Goal: Task Accomplishment & Management: Manage account settings

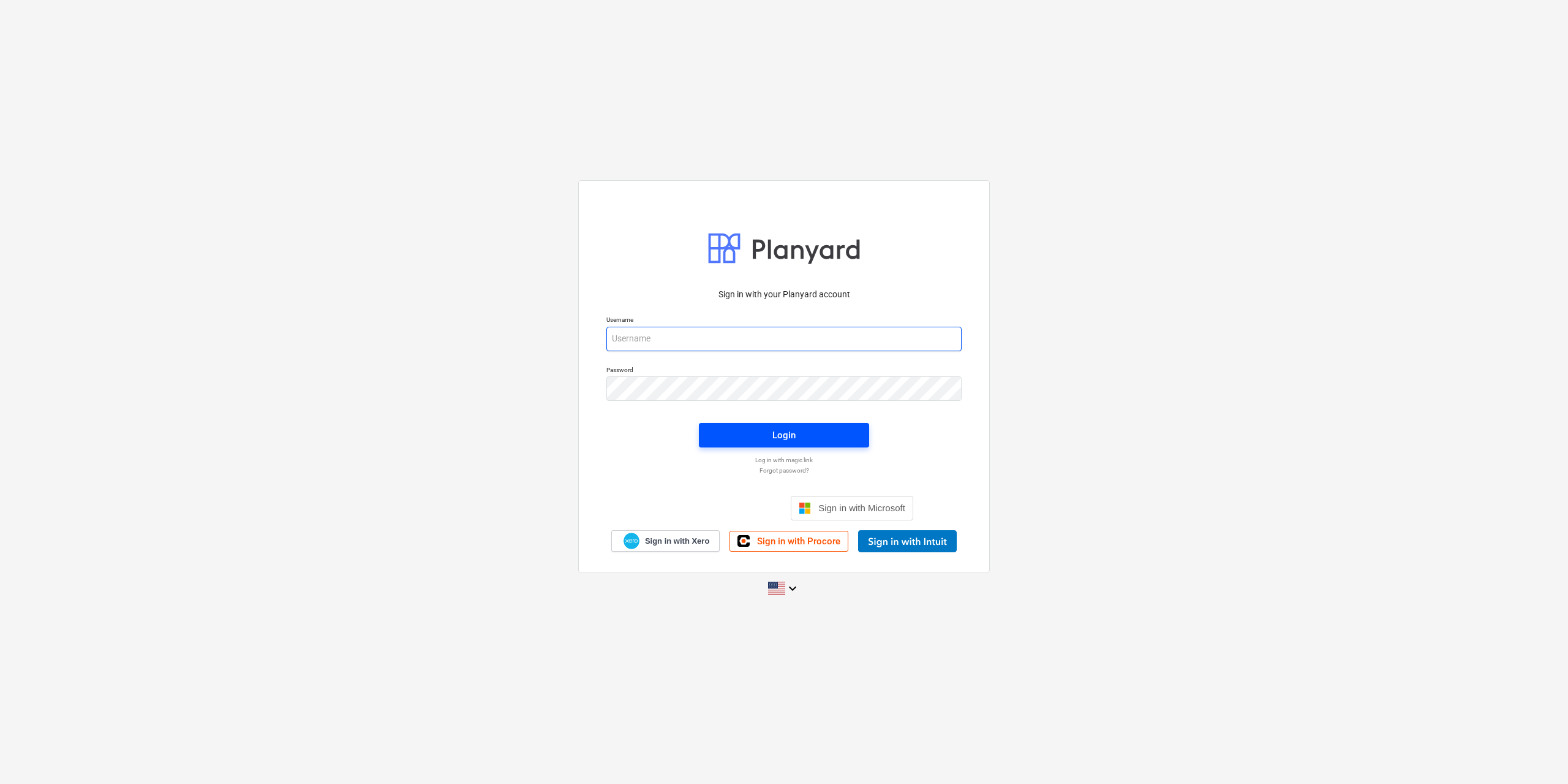
type input "[EMAIL_ADDRESS][DOMAIN_NAME]"
click at [784, 432] on div "Login" at bounding box center [784, 435] width 23 height 16
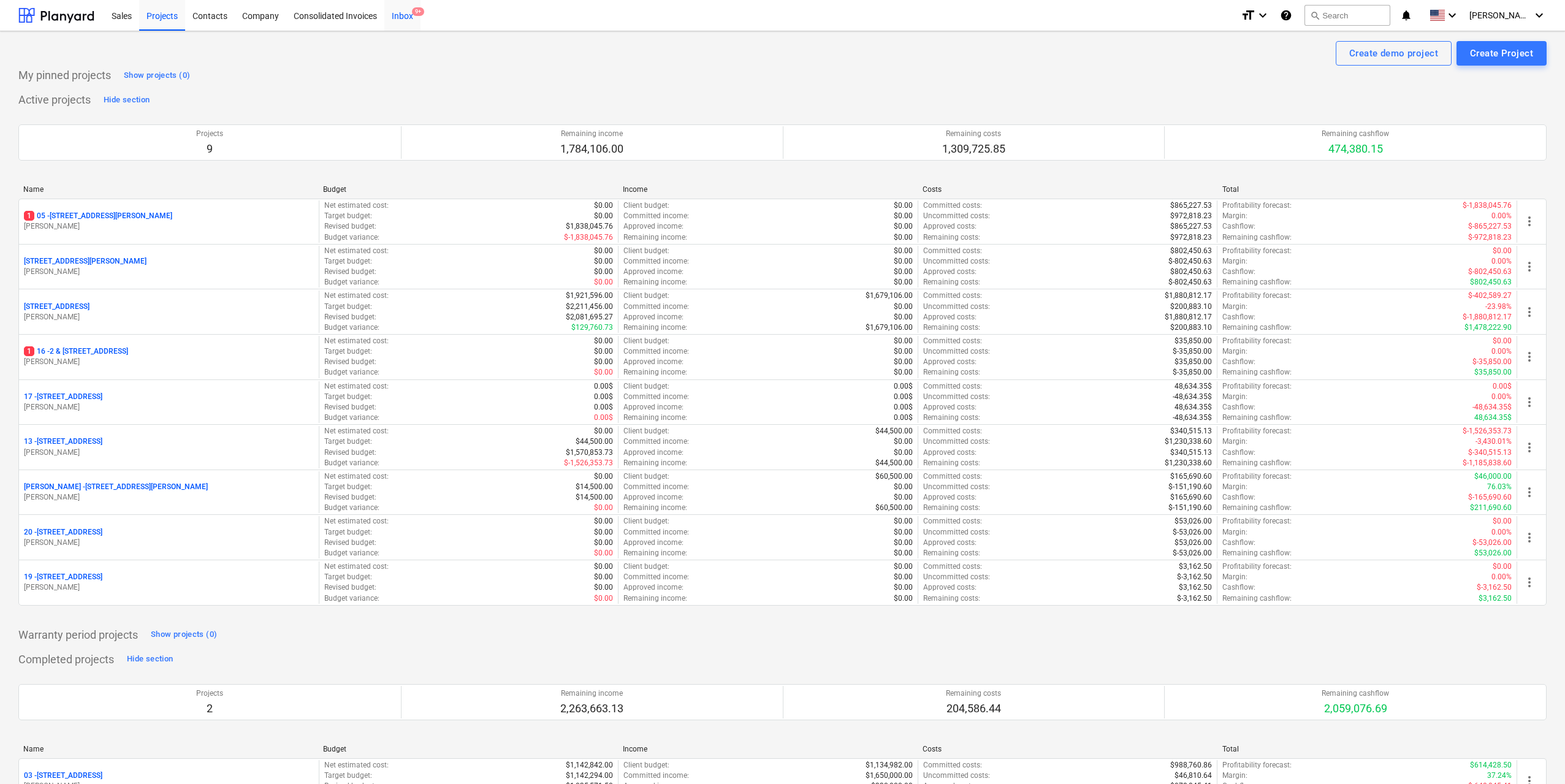
click at [404, 17] on div "Inbox 9+" at bounding box center [402, 15] width 36 height 32
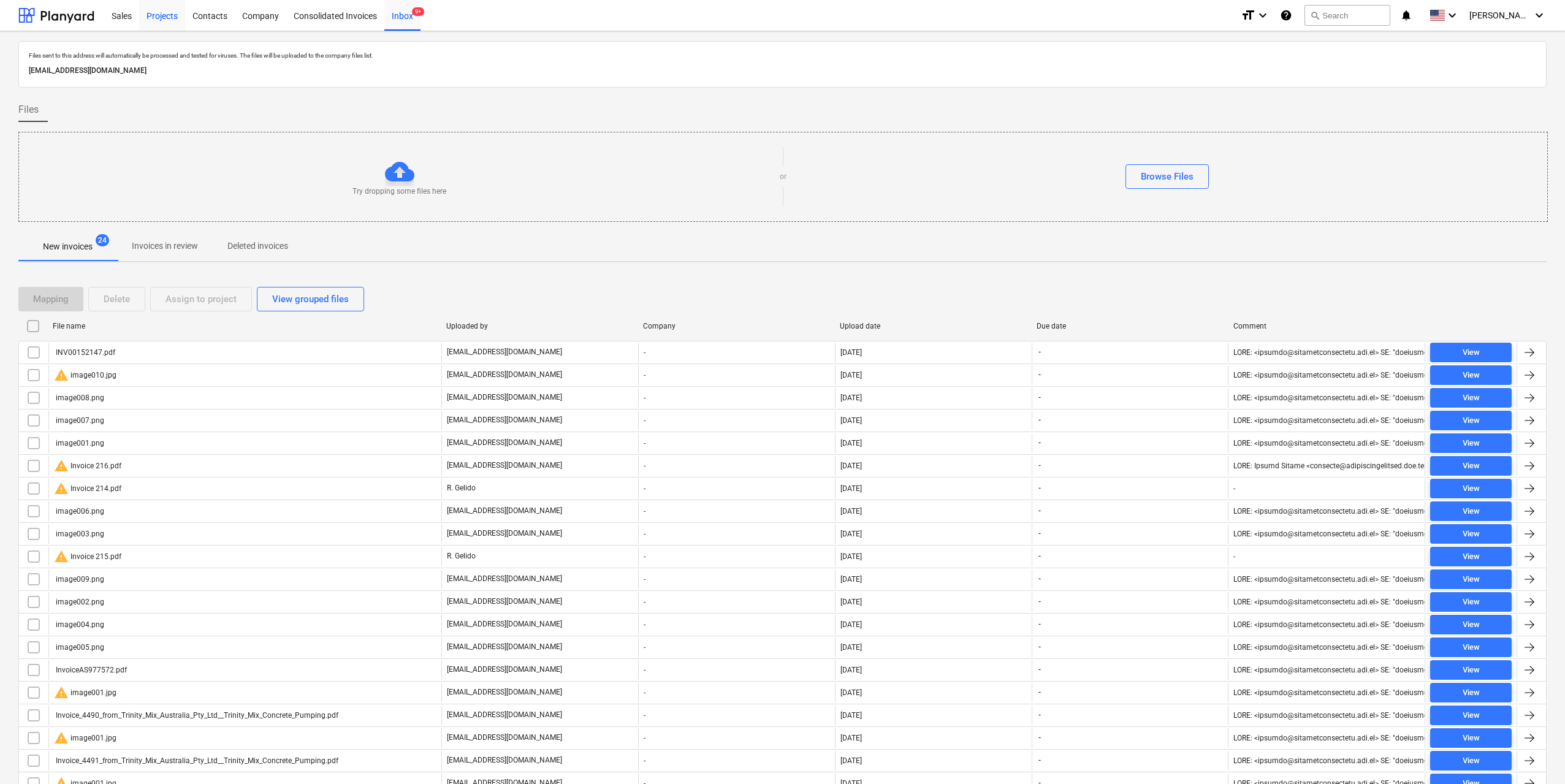
click at [155, 17] on div "Projects" at bounding box center [162, 15] width 46 height 32
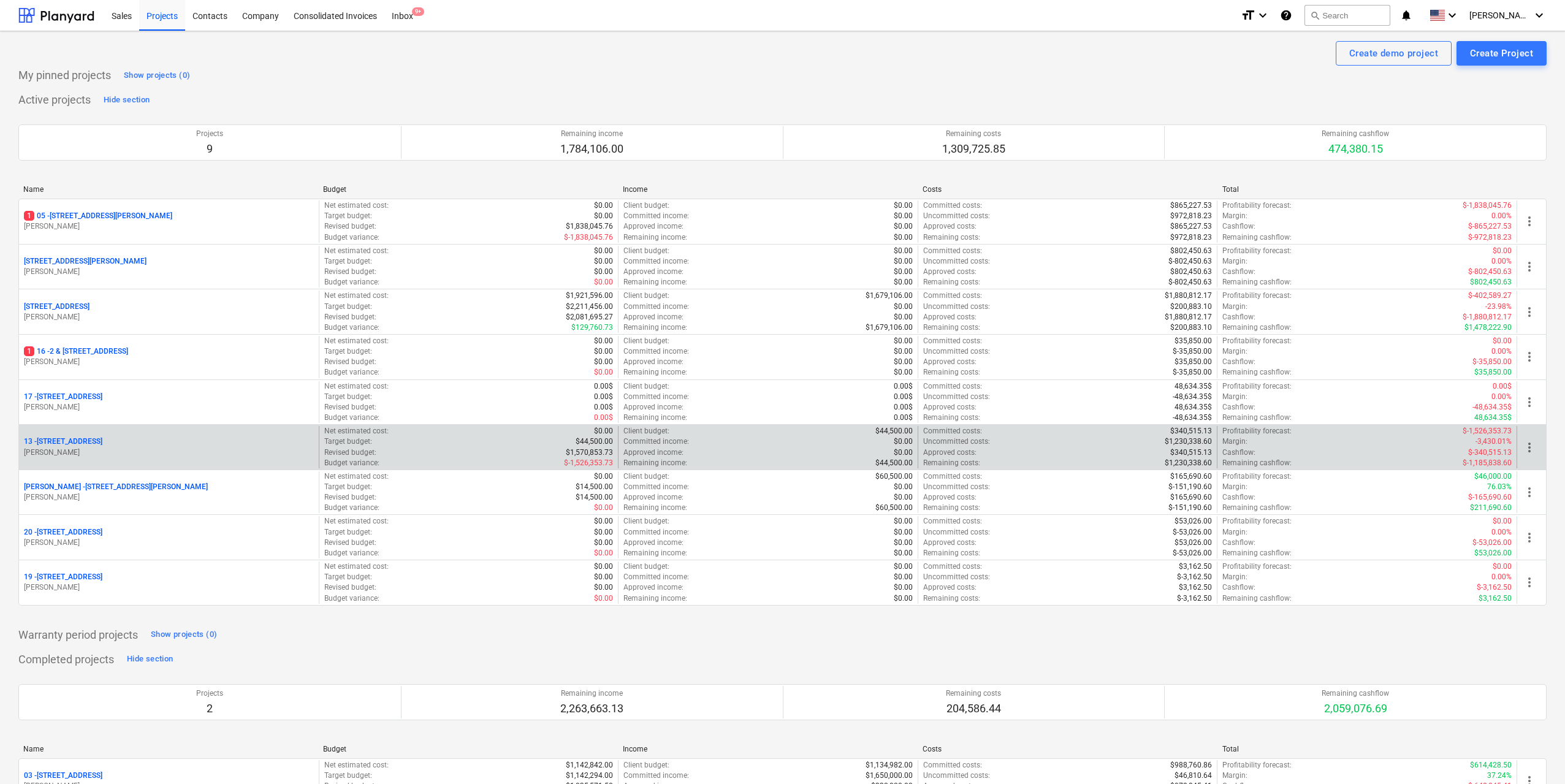
click at [129, 439] on div "[STREET_ADDRESS]" at bounding box center [169, 441] width 290 height 10
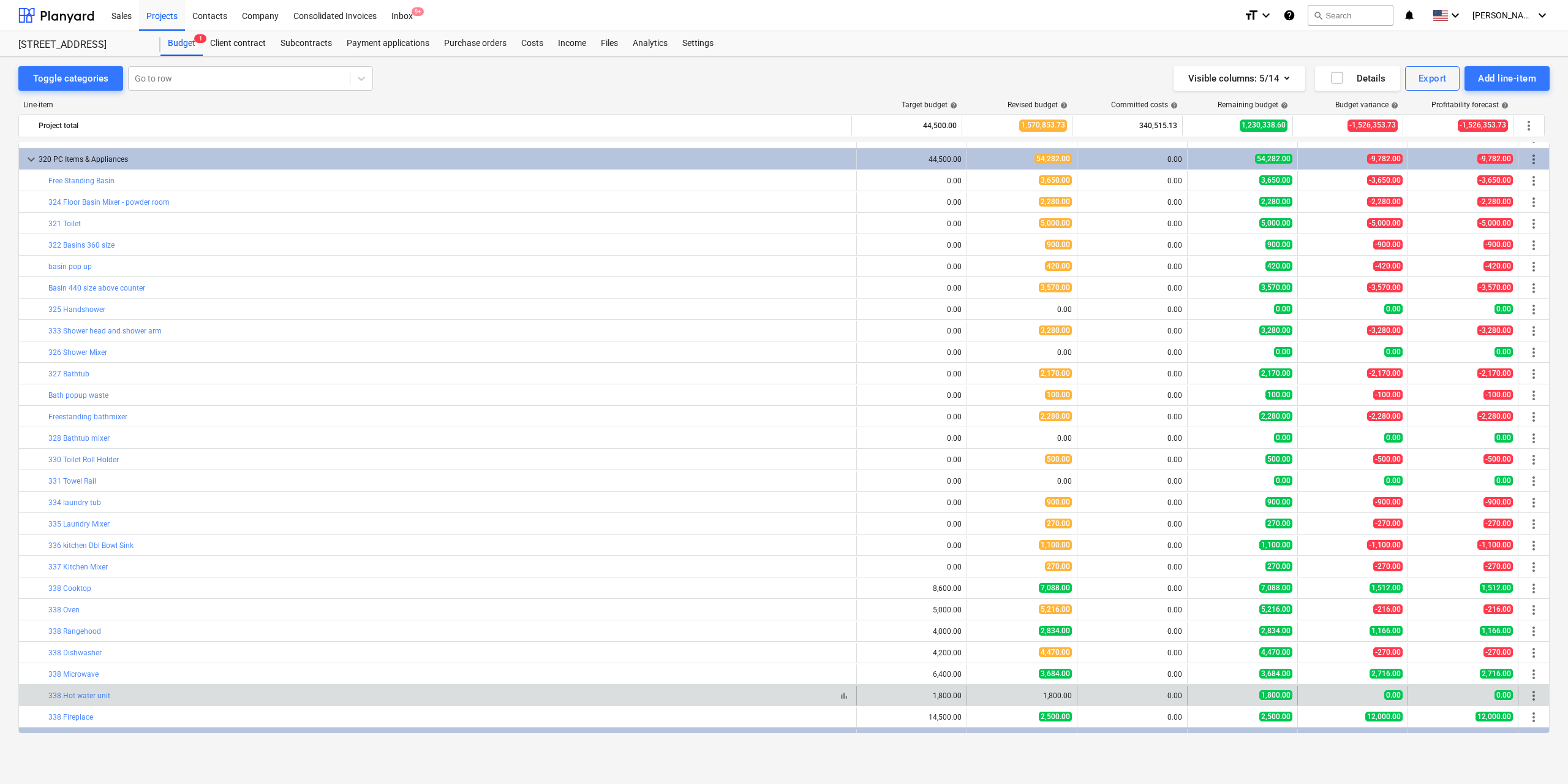
scroll to position [2666, 0]
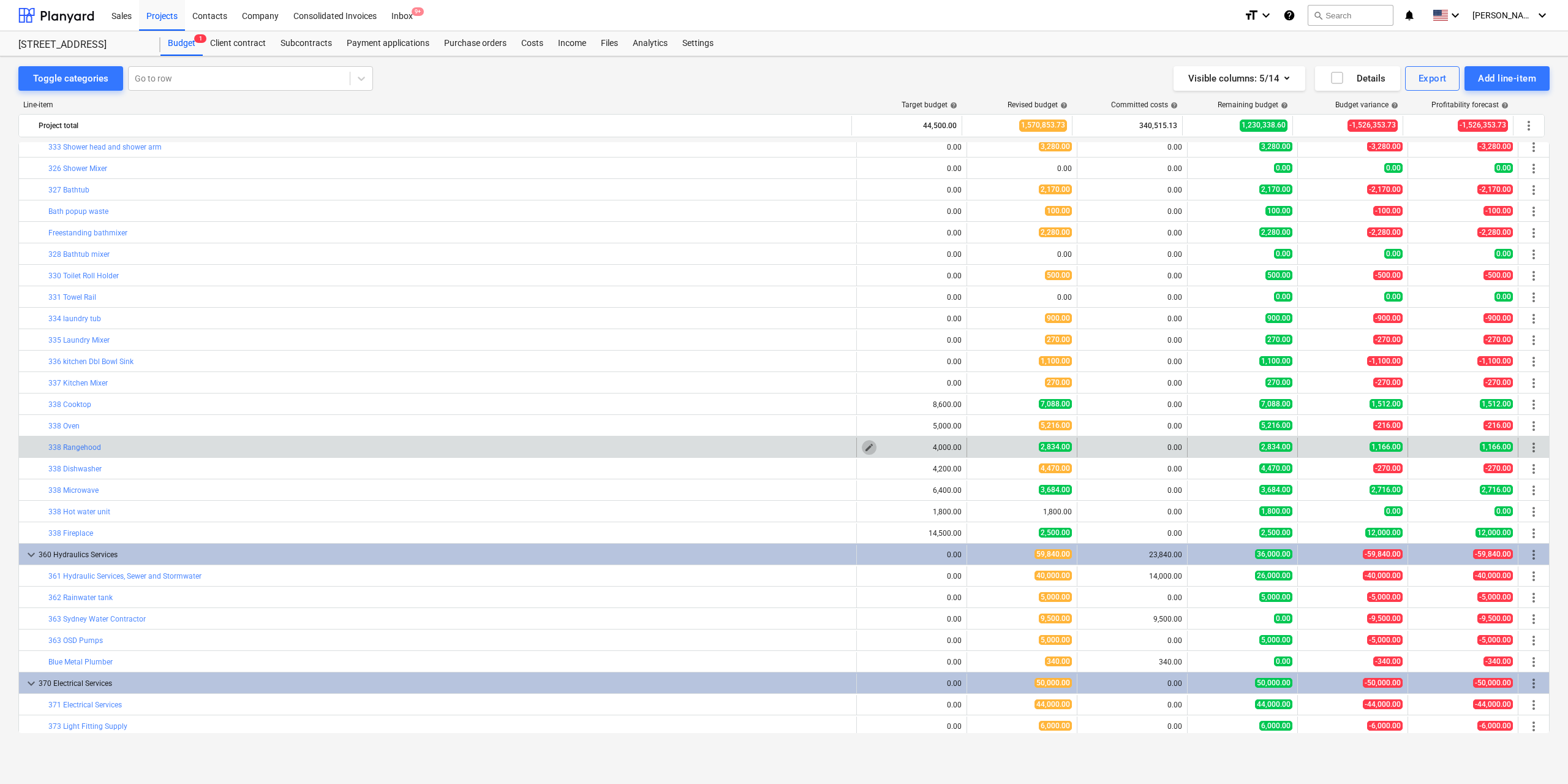
click at [865, 446] on span "edit" at bounding box center [869, 447] width 10 height 10
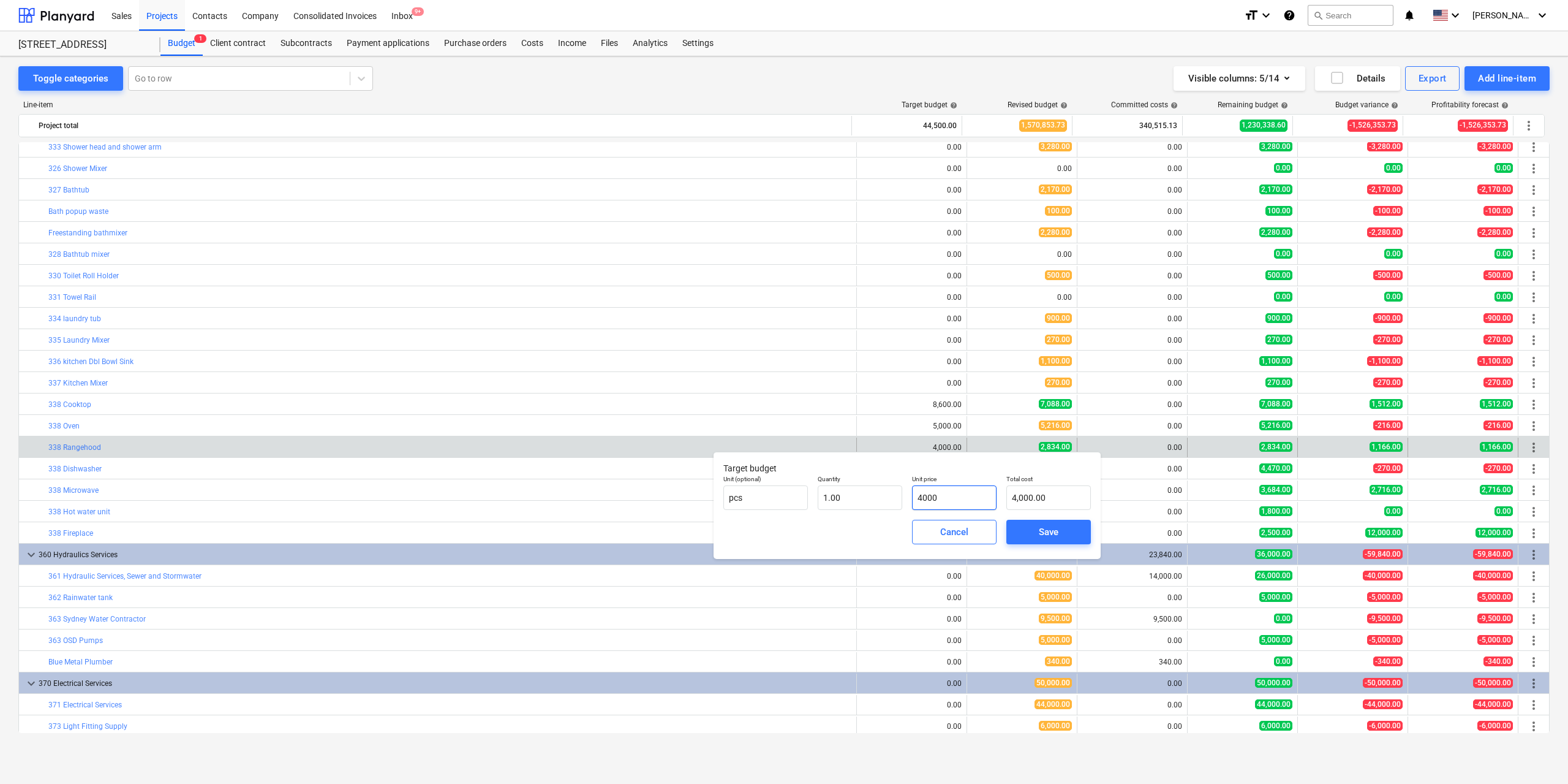
click at [926, 492] on input "4000" at bounding box center [954, 498] width 84 height 25
type input "3"
type input "3.00"
type input "30"
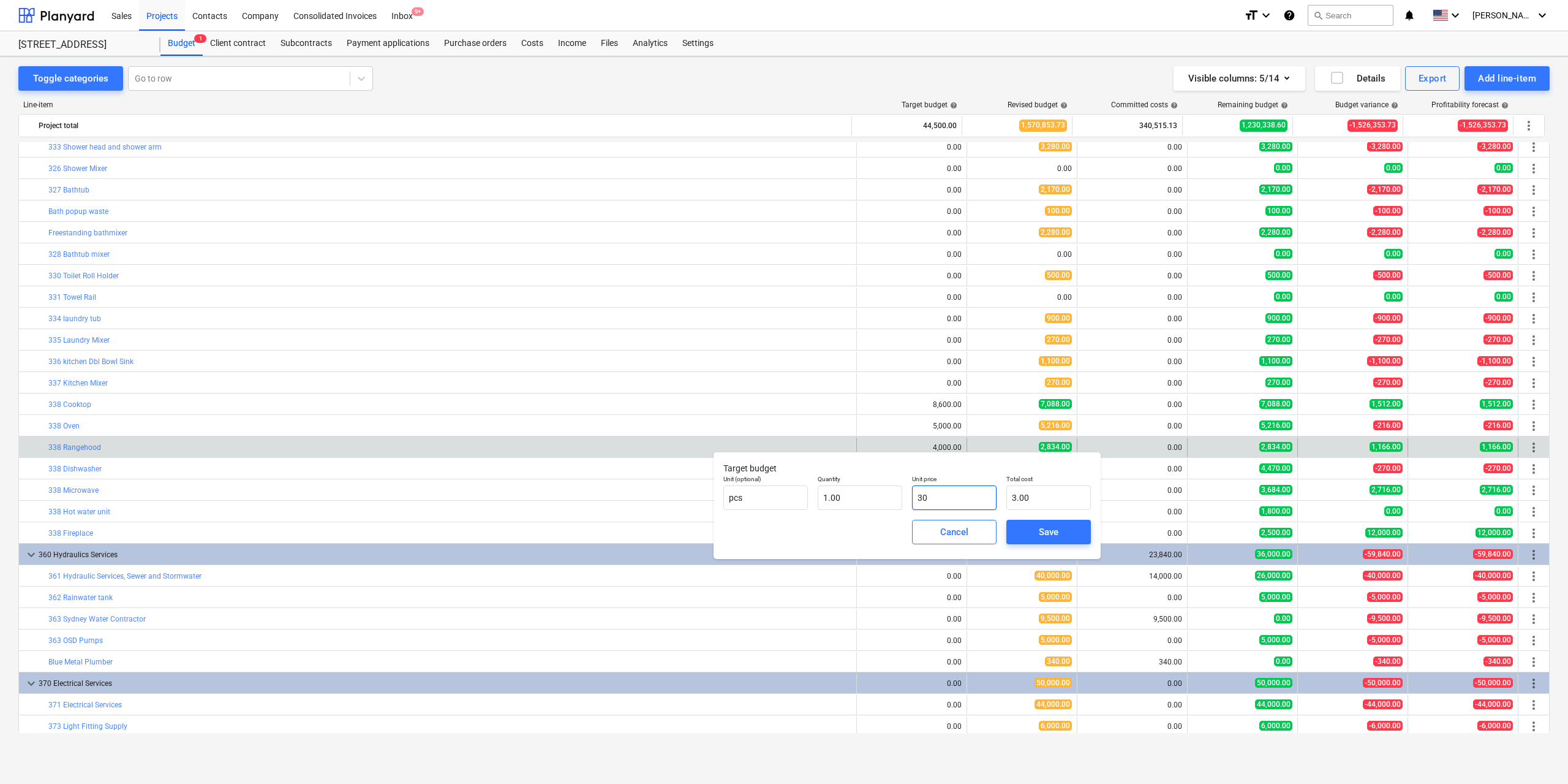
type input "30.00"
type input "304"
type input "304.00"
type input "3044"
type input "3,044.00"
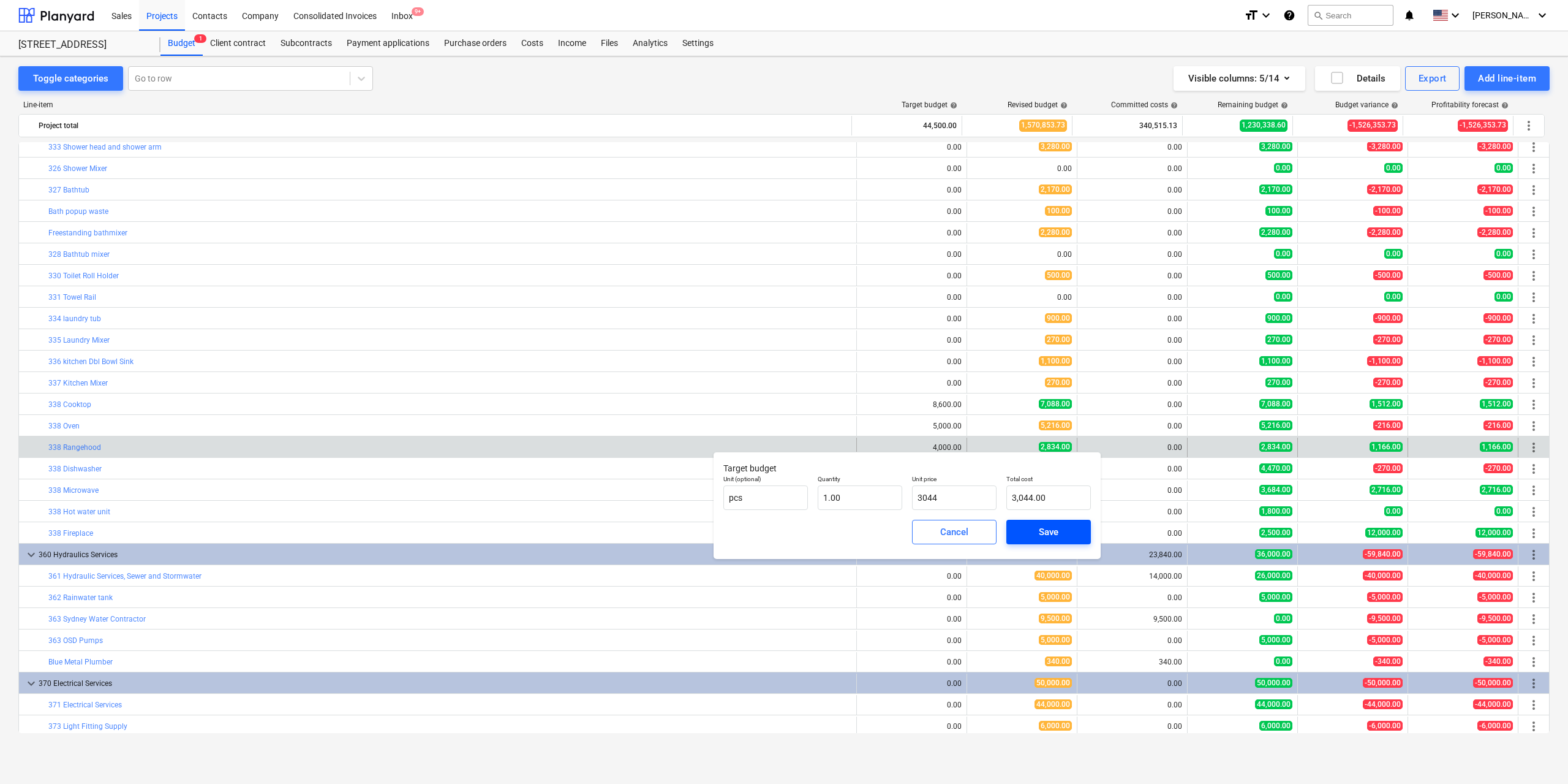
type input "3,044.00"
click at [1046, 532] on div "Save" at bounding box center [1048, 532] width 20 height 16
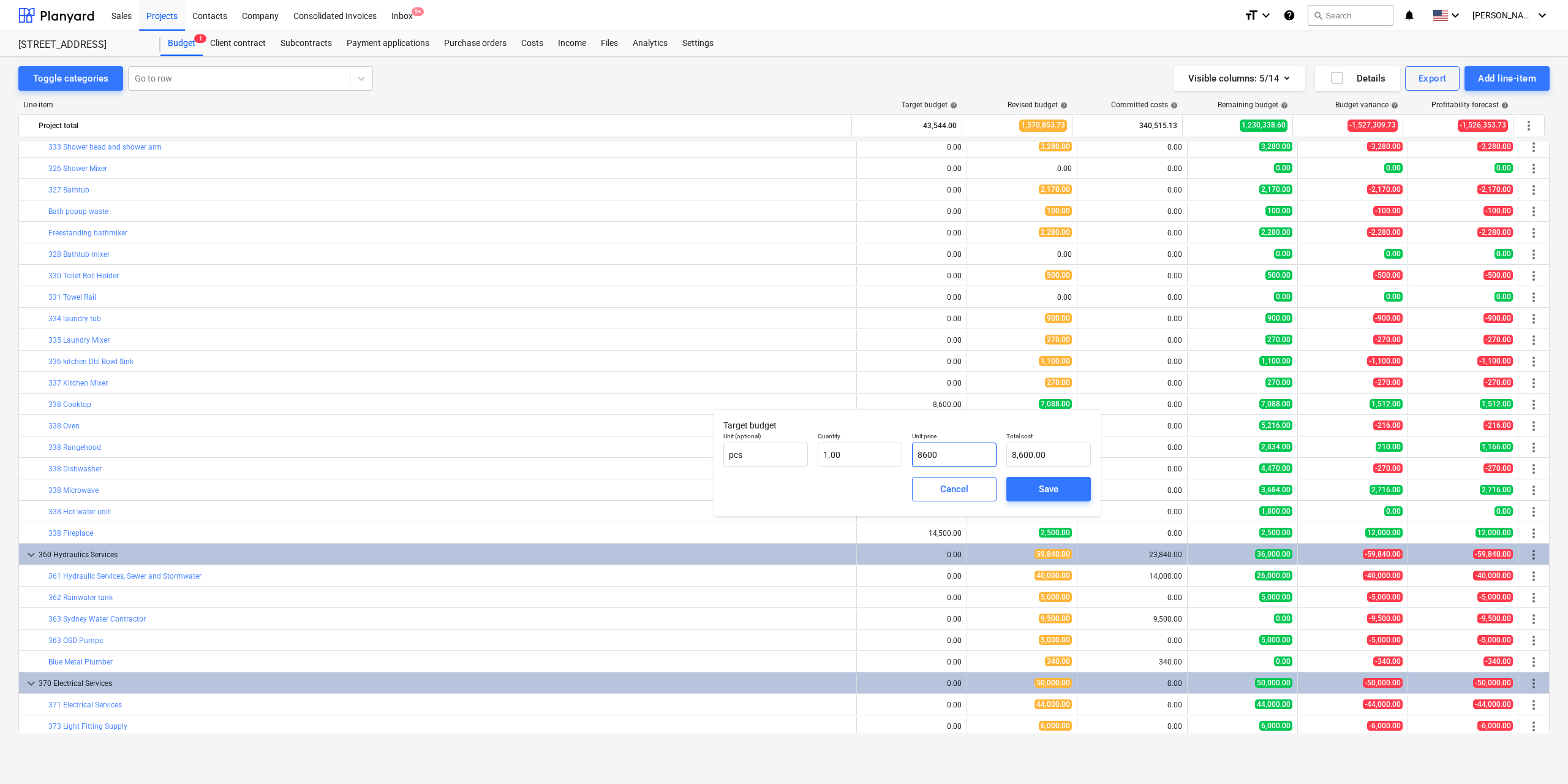
click at [937, 450] on input "8600" at bounding box center [954, 455] width 84 height 25
type input "7"
type input "7.00"
type input "72"
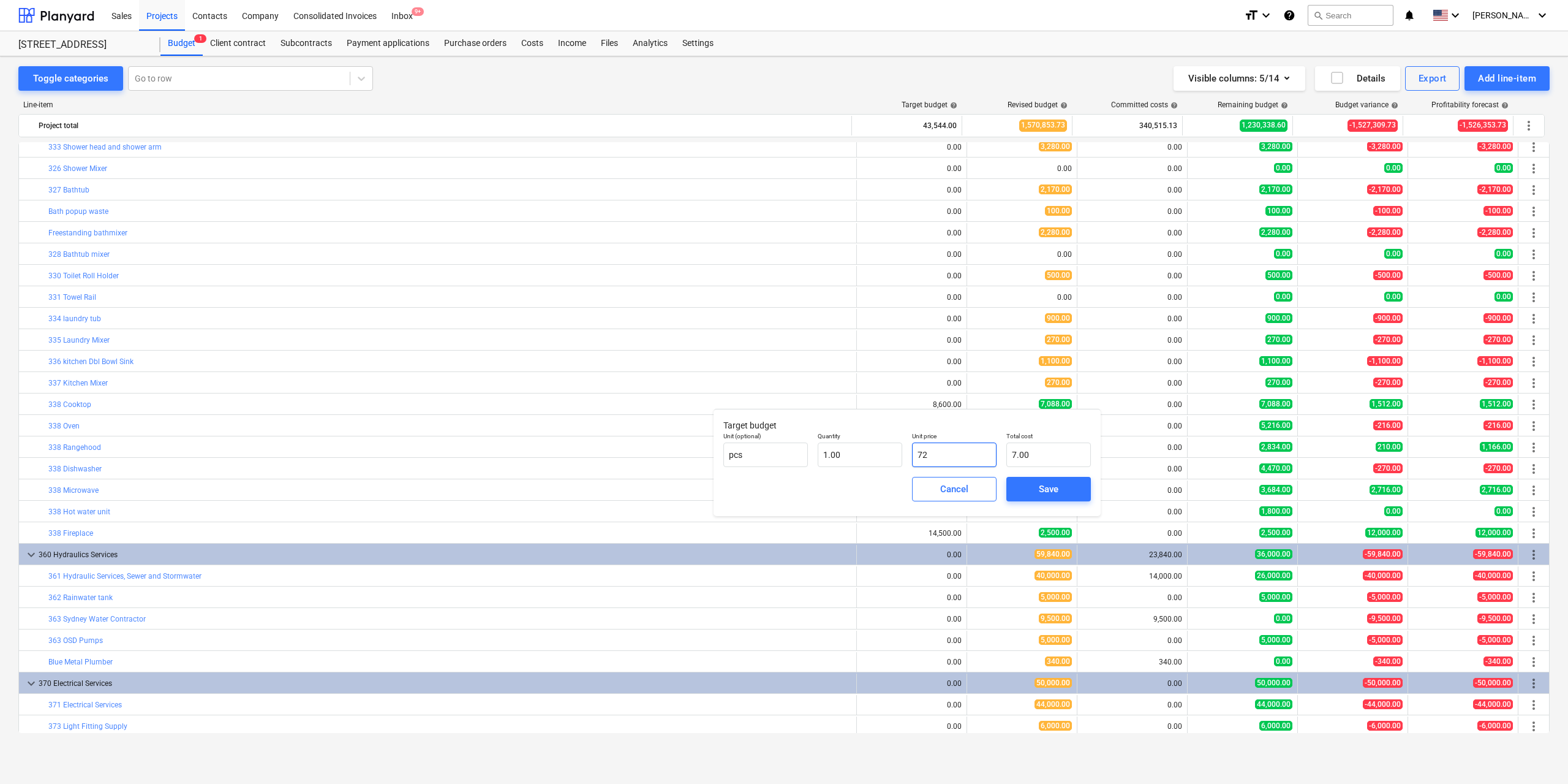
type input "72.00"
type input "727"
type input "727.00"
type input "7270"
type input "7,270.00"
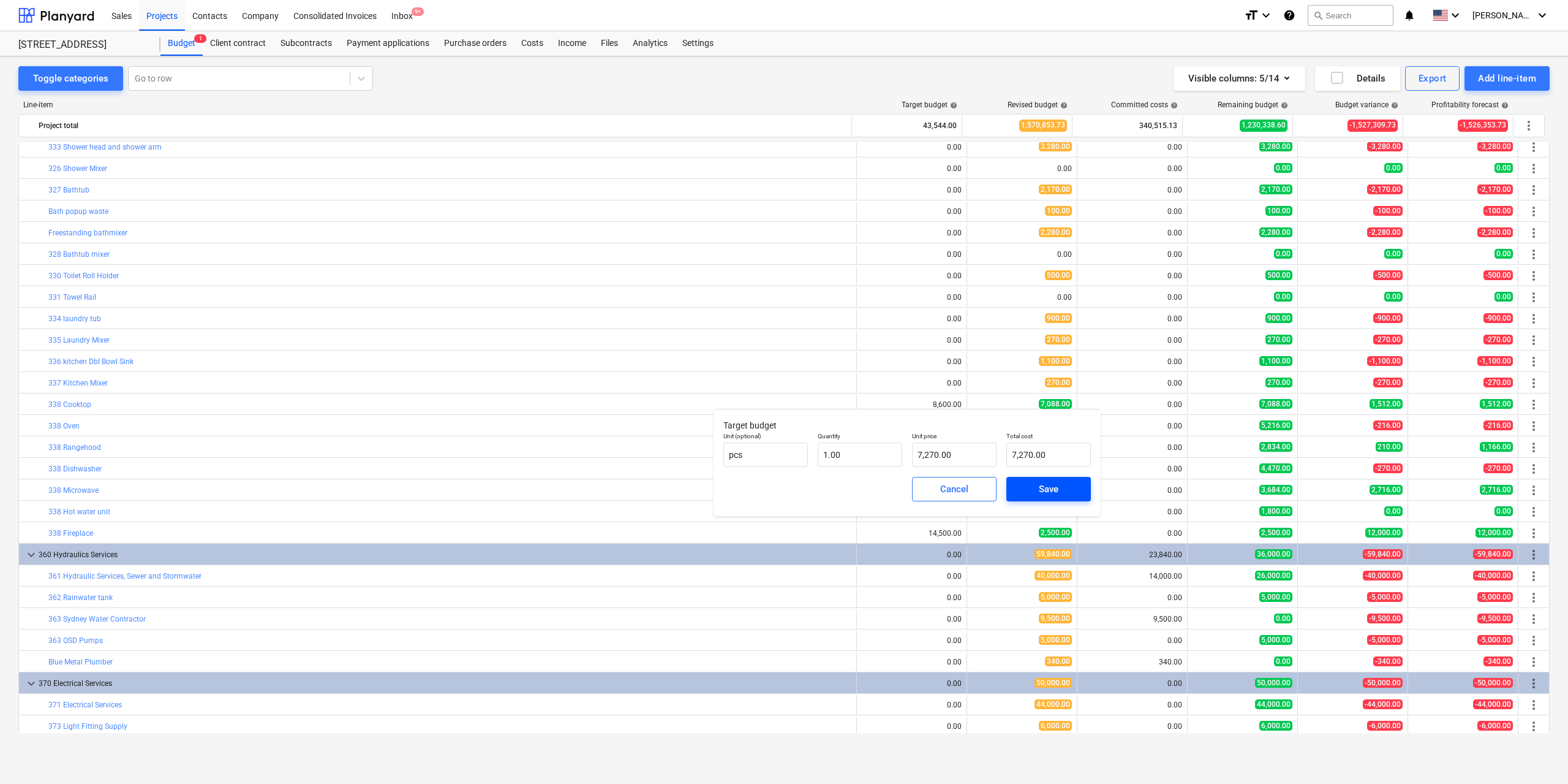
click at [1062, 486] on span "Save" at bounding box center [1048, 488] width 55 height 16
type input "1.00"
type input "7,270.00"
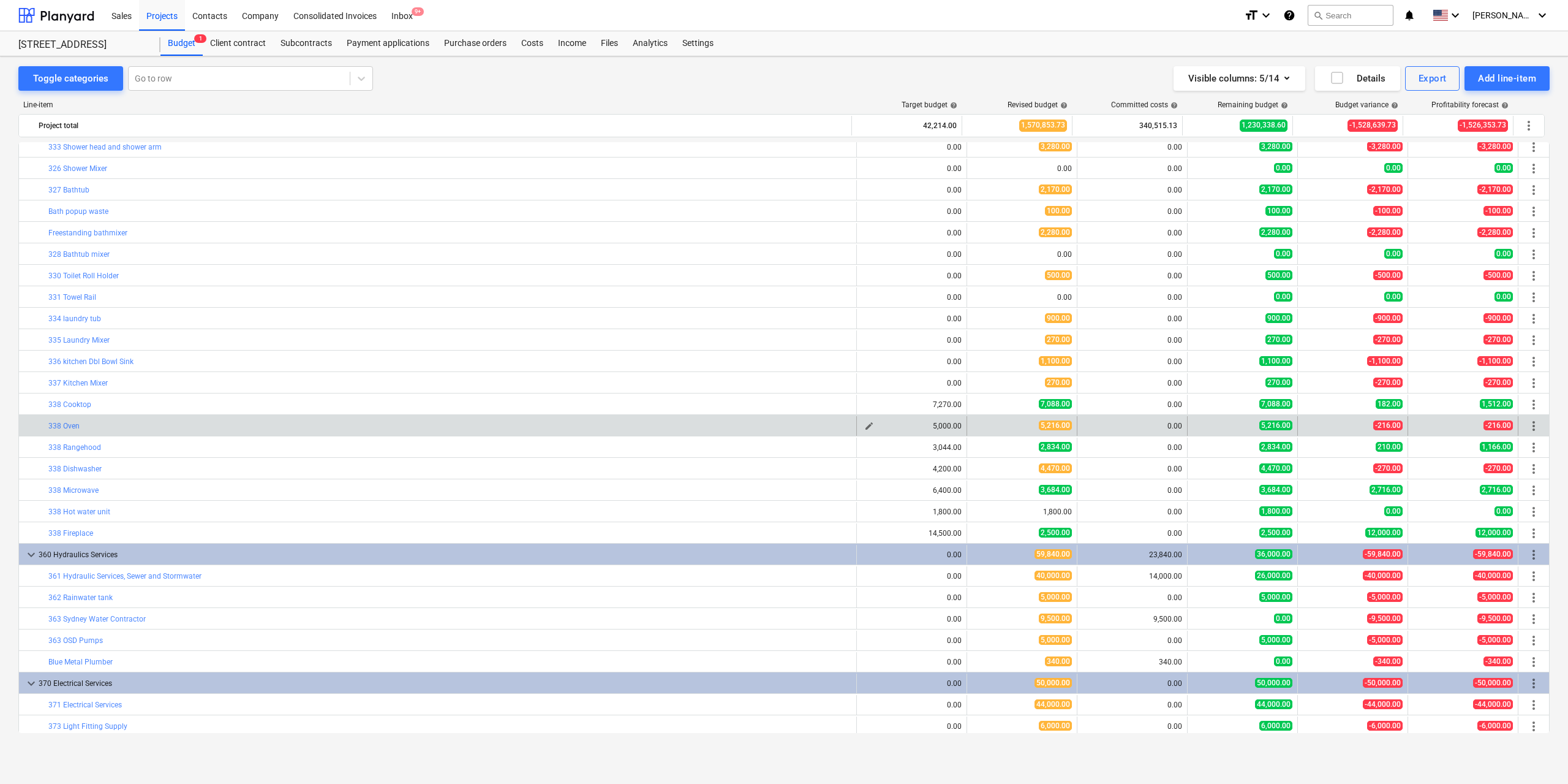
click at [867, 423] on span "edit" at bounding box center [869, 426] width 10 height 10
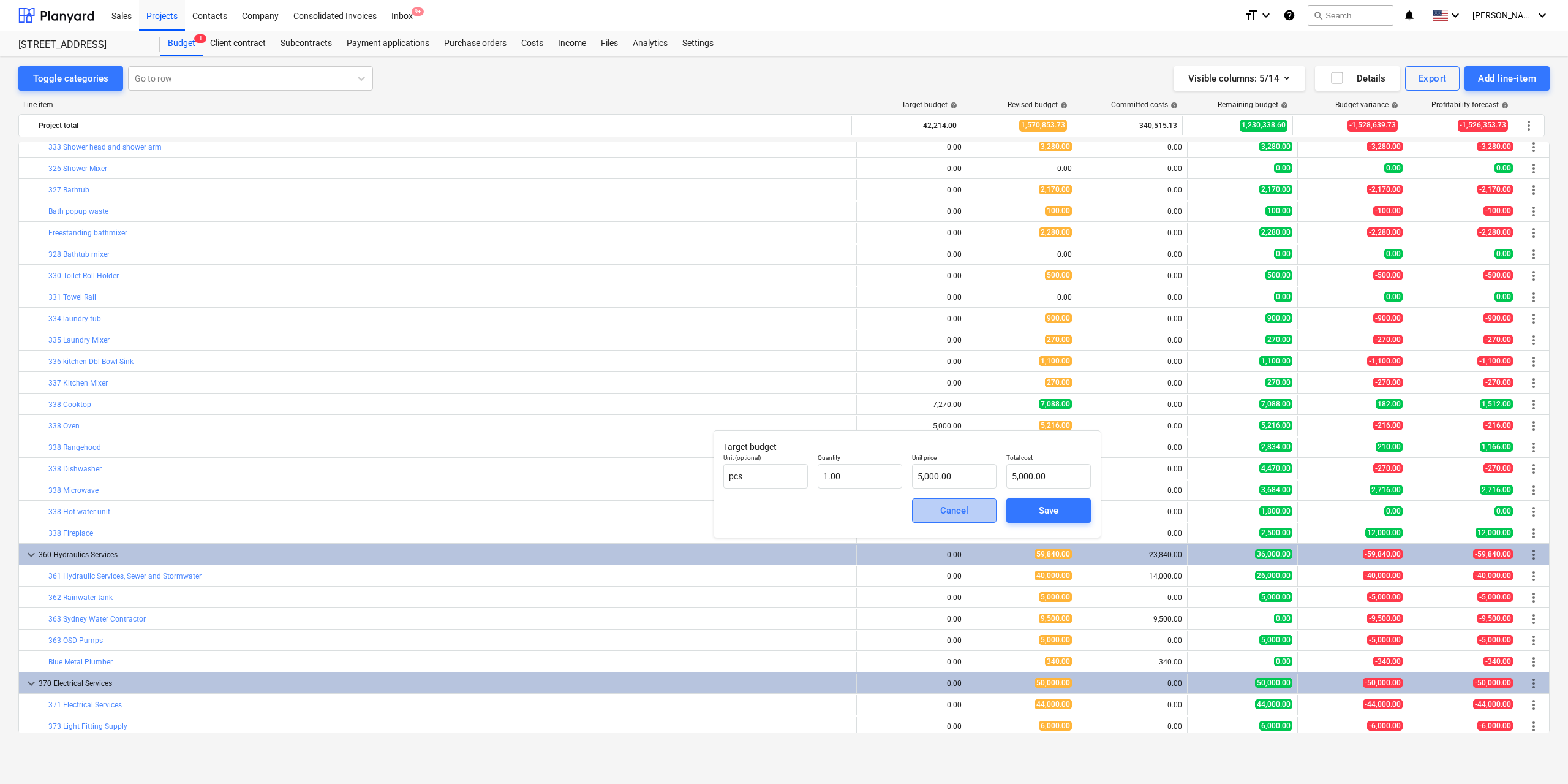
click at [946, 505] on div "Cancel" at bounding box center [954, 510] width 28 height 16
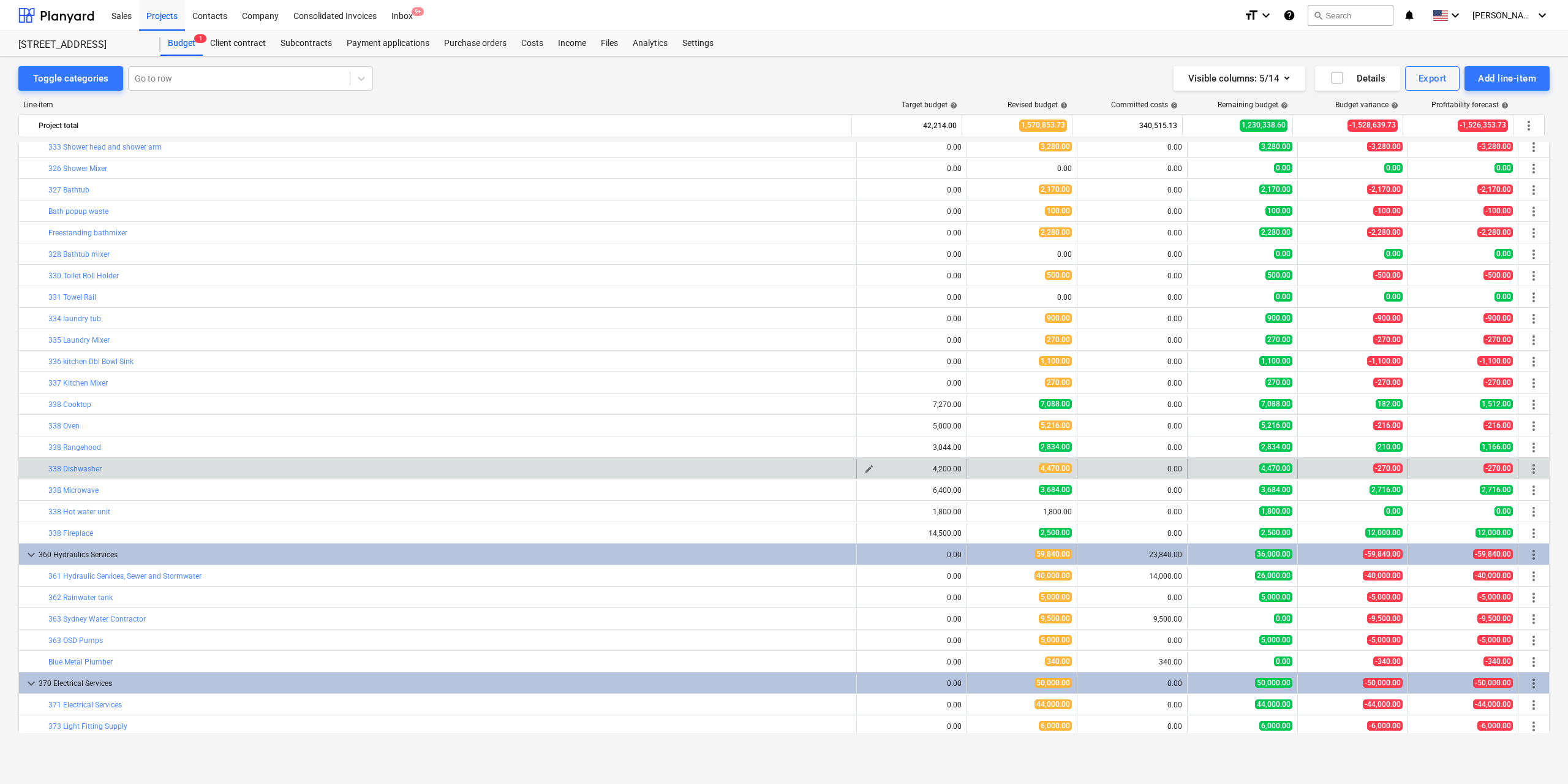
click at [865, 466] on span "edit" at bounding box center [869, 468] width 10 height 10
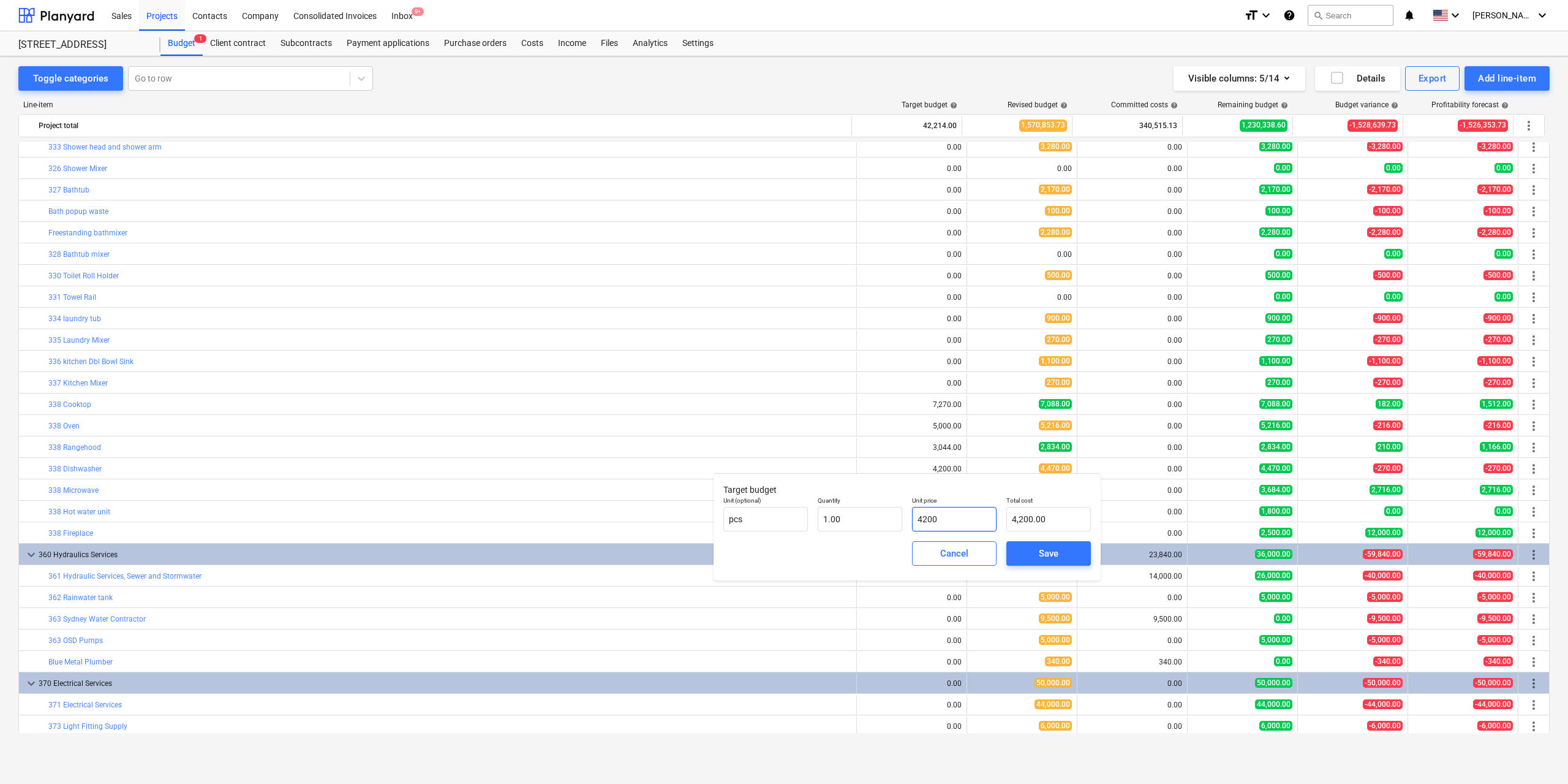
click at [946, 521] on input "4200" at bounding box center [954, 519] width 84 height 25
type input "3"
type input "3.00"
type input "32"
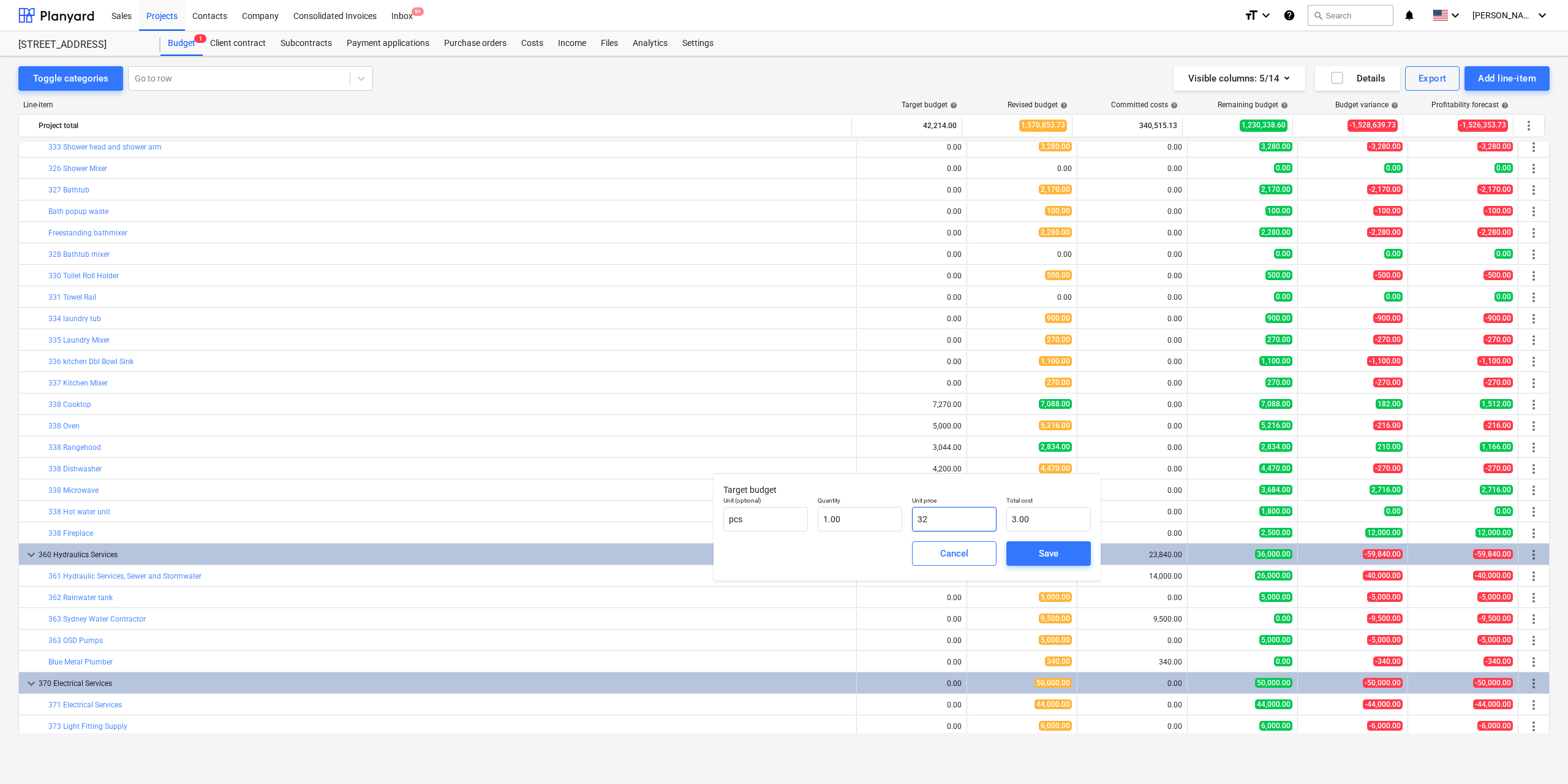
type input "32.00"
type input "320"
type input "320.00"
type input "3200"
type input "3,200.00"
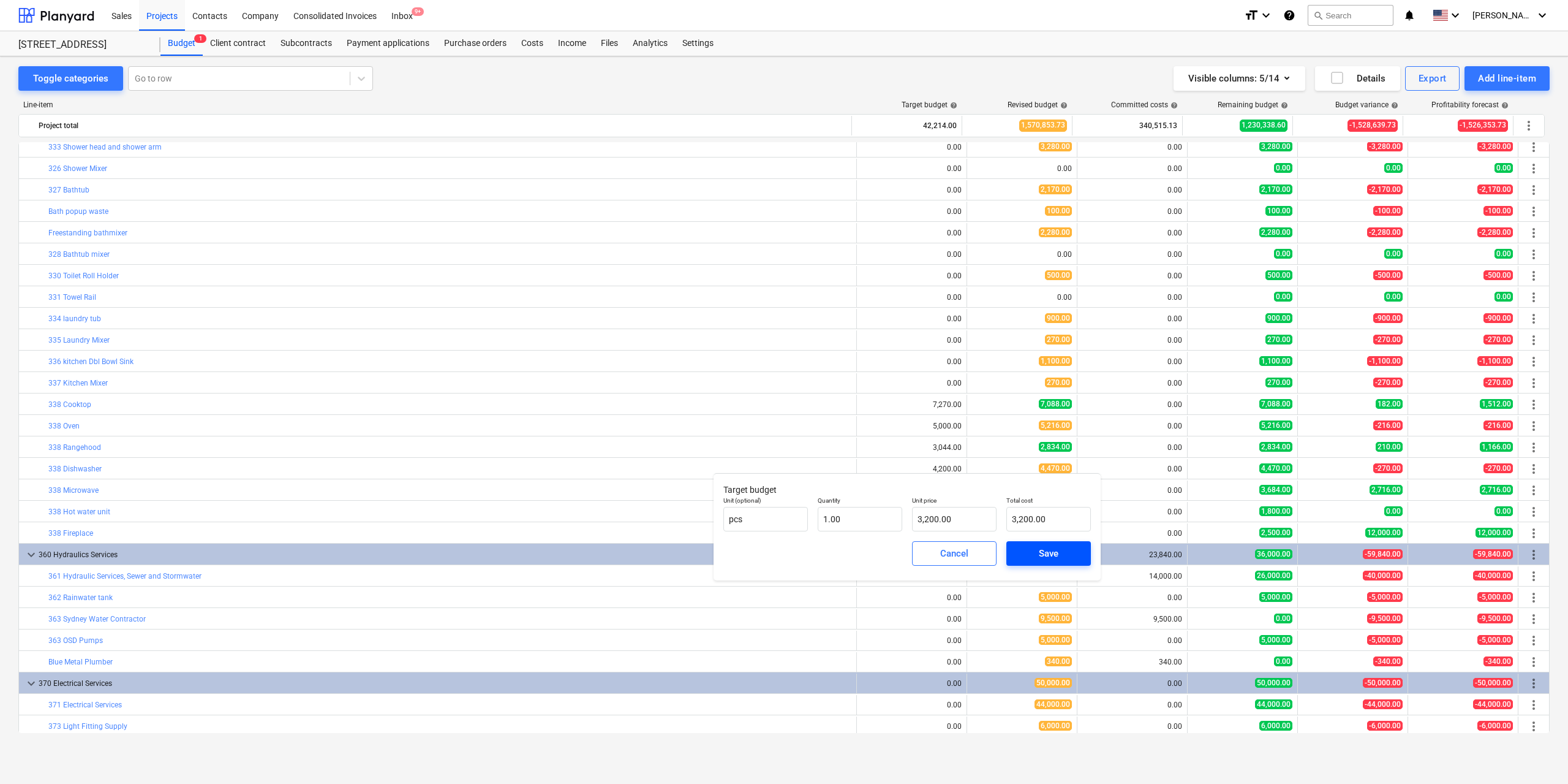
click at [1030, 551] on span "Save" at bounding box center [1048, 553] width 55 height 16
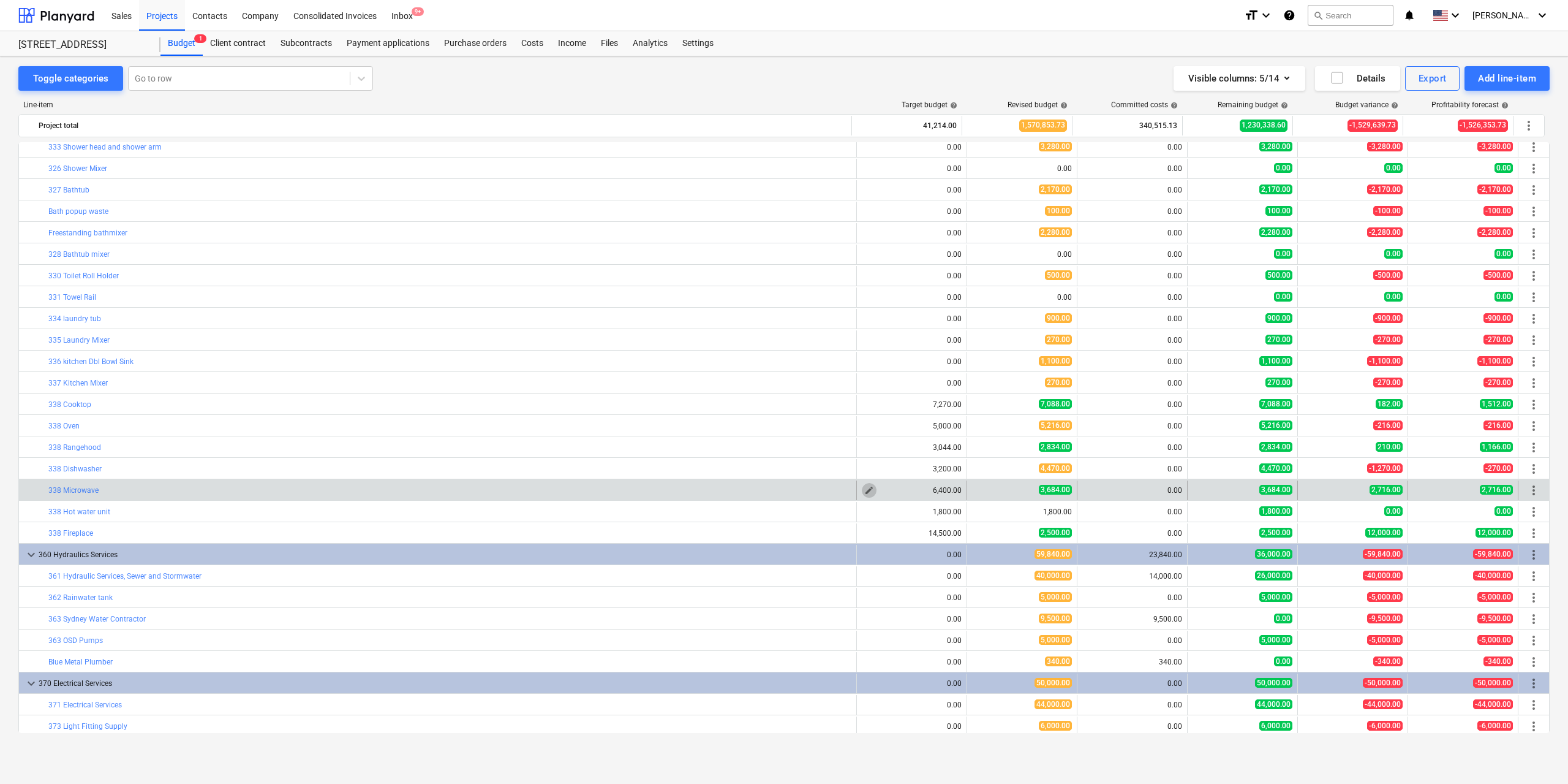
click at [865, 487] on span "edit" at bounding box center [869, 490] width 10 height 10
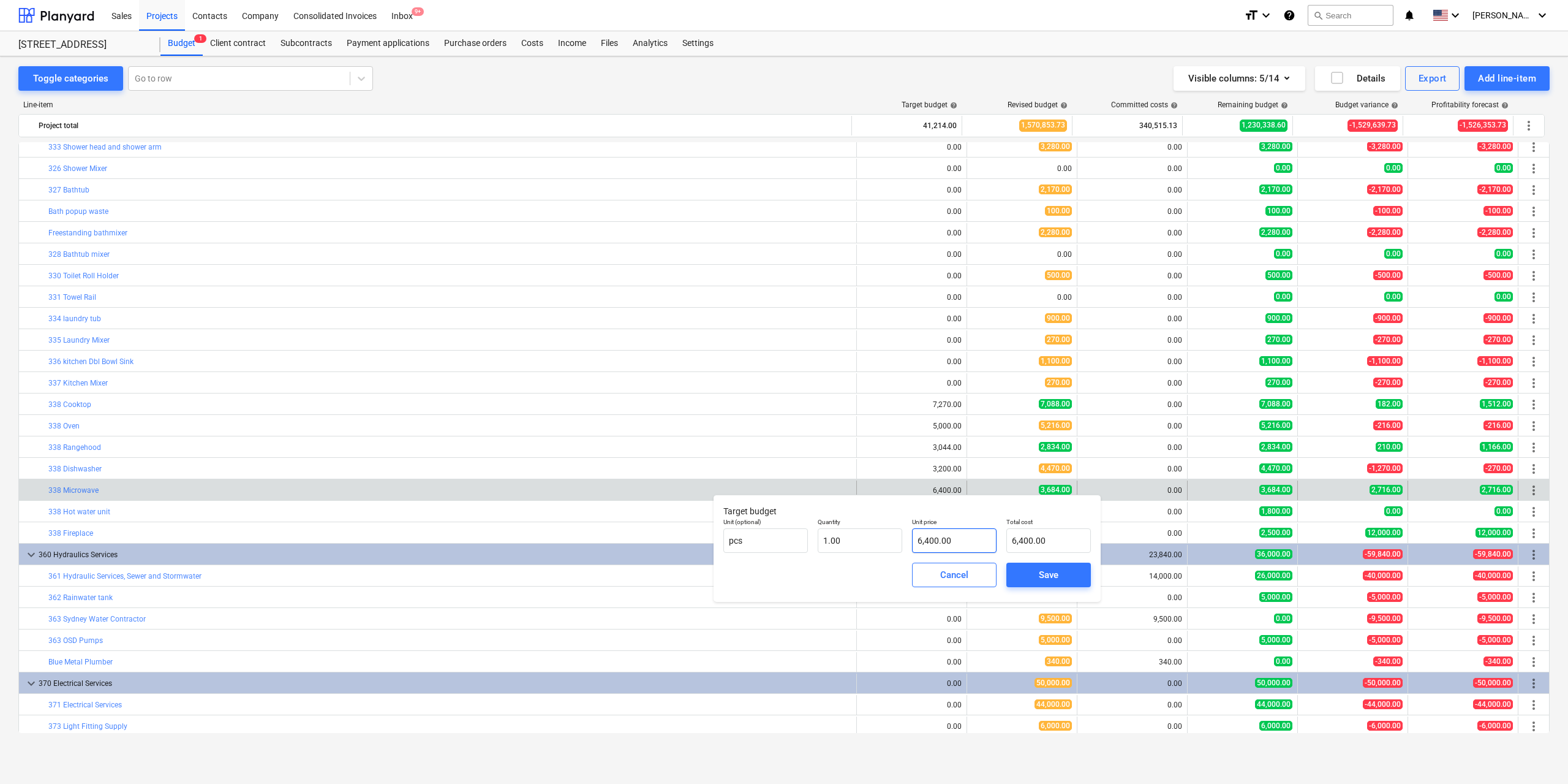
type input "6400"
click at [963, 535] on input "6400" at bounding box center [954, 541] width 84 height 25
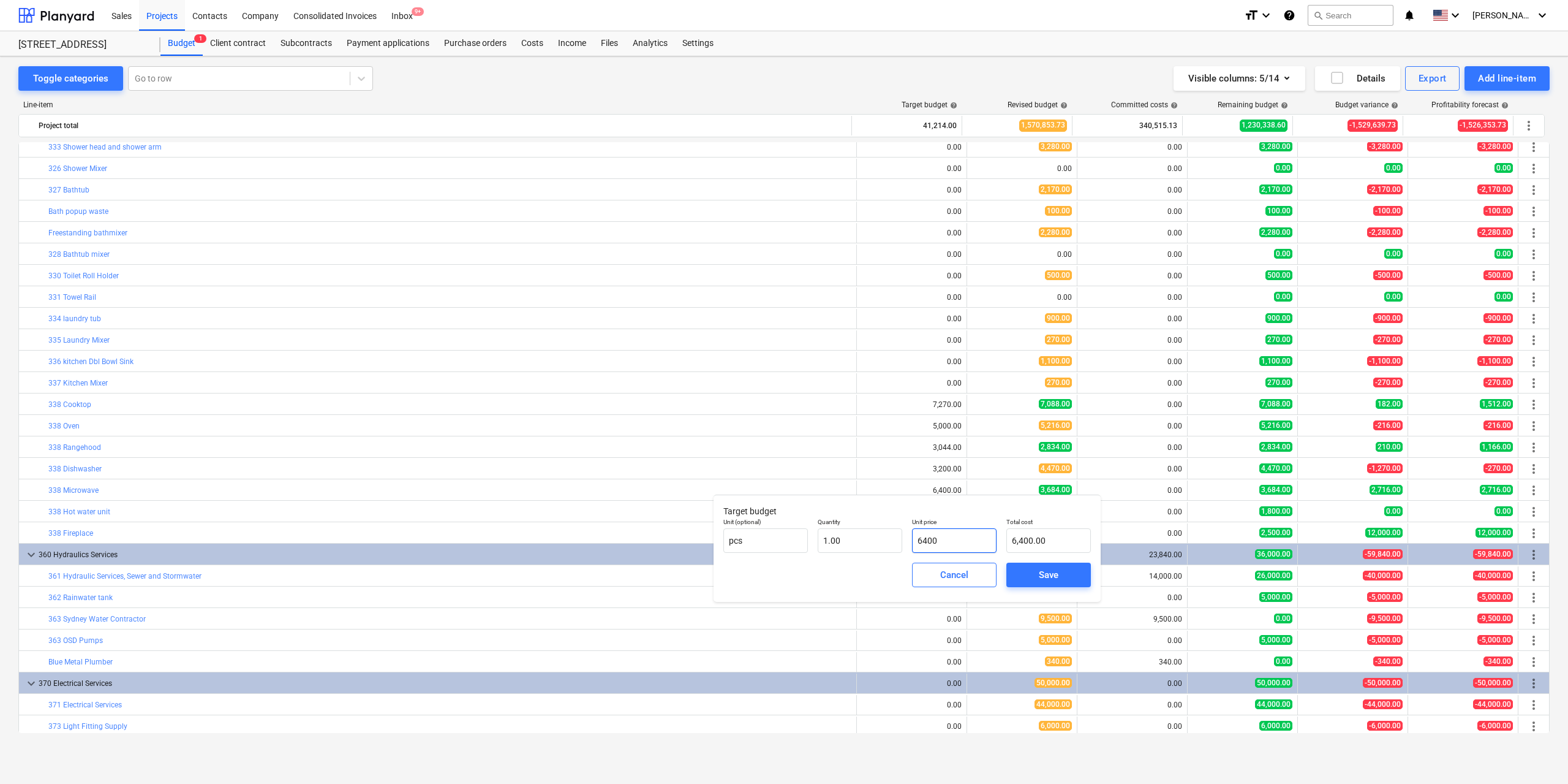
click at [963, 535] on input "6400" at bounding box center [954, 541] width 84 height 25
type input "5"
type input "5.00"
type input "52"
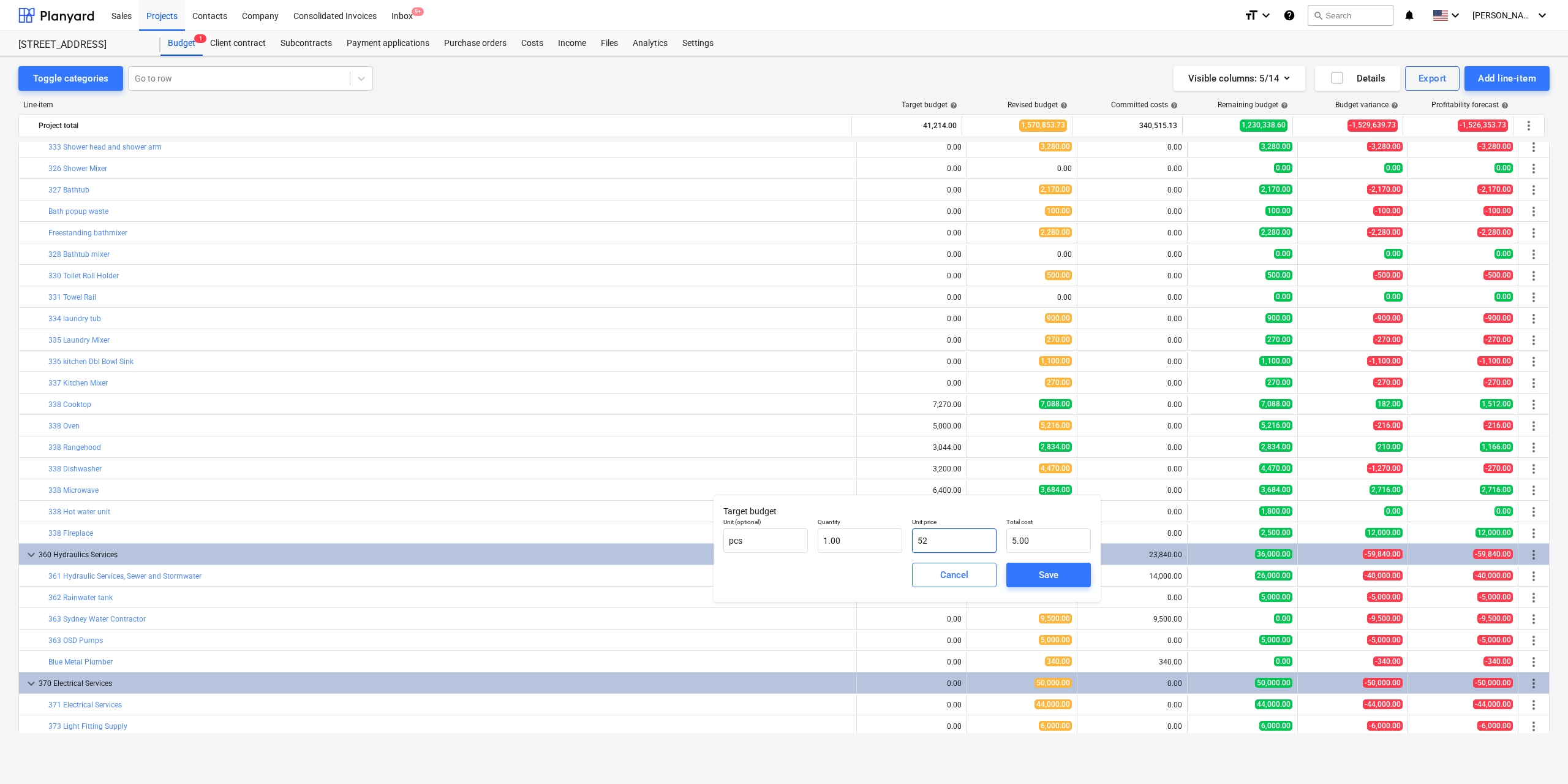
type input "52.00"
type input "523"
type input "523.00"
type input "5234"
type input "5,234.00"
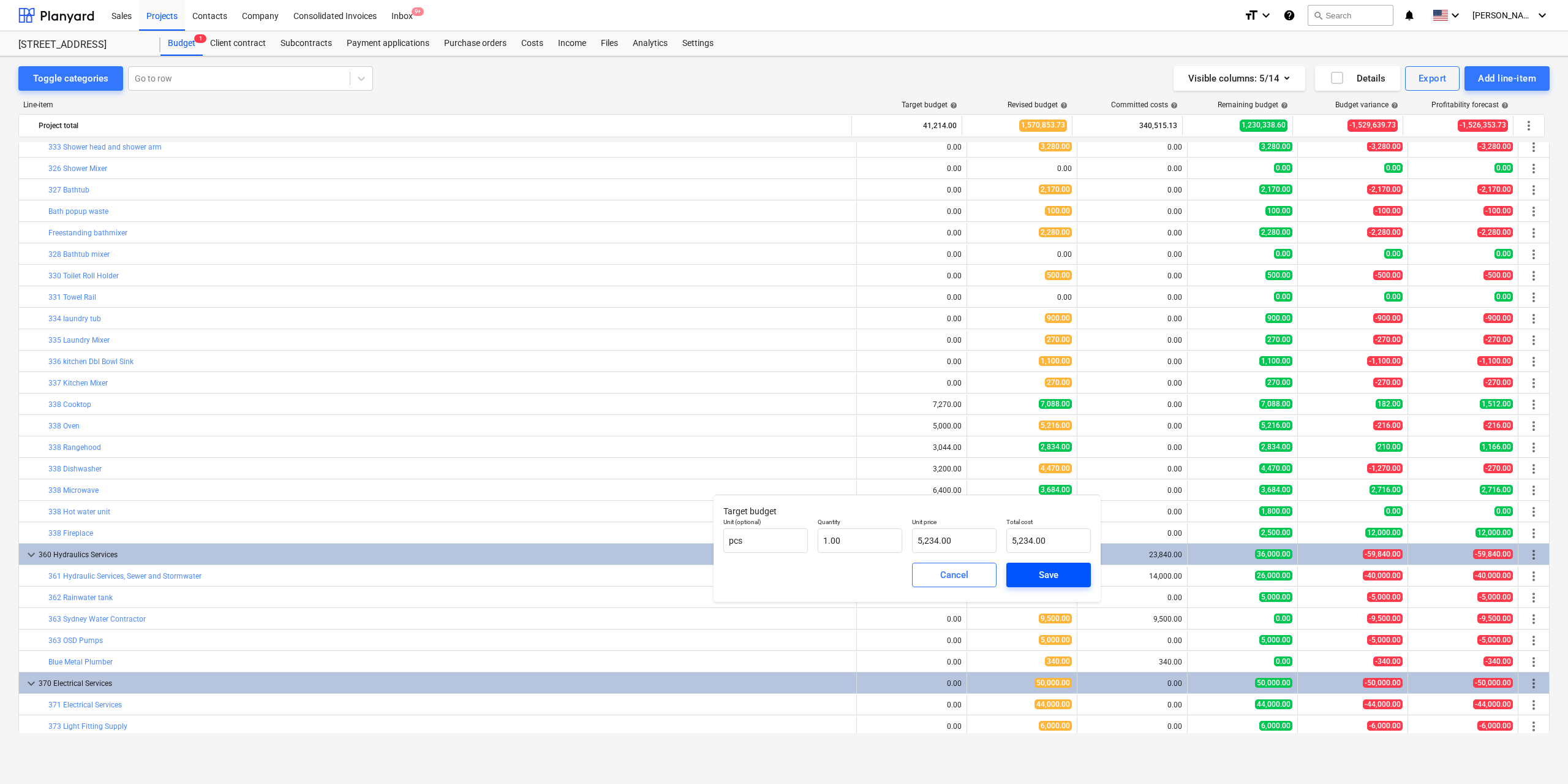
click at [1037, 571] on span "Save" at bounding box center [1048, 574] width 55 height 16
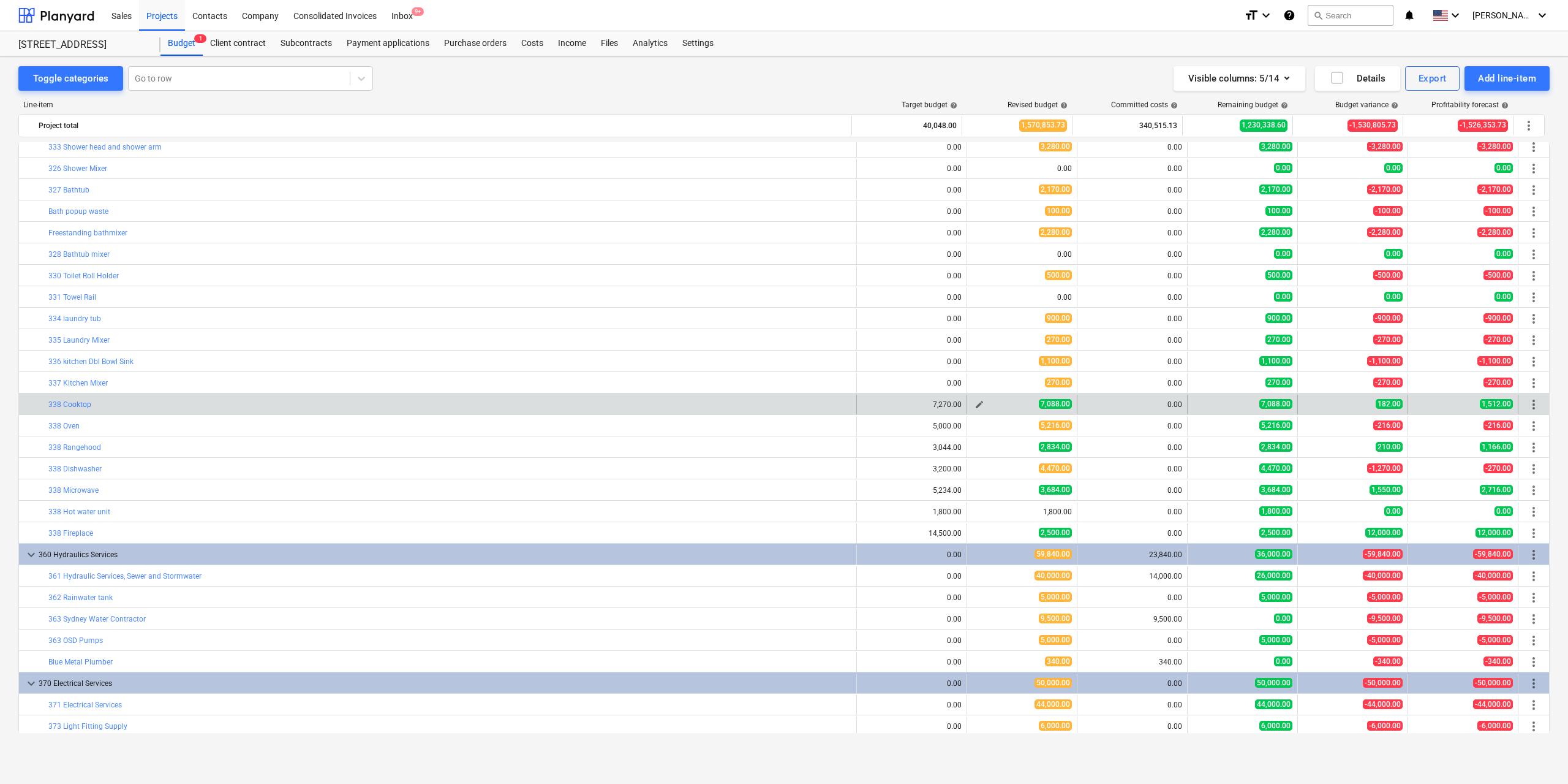
click at [975, 404] on span "edit" at bounding box center [979, 405] width 10 height 10
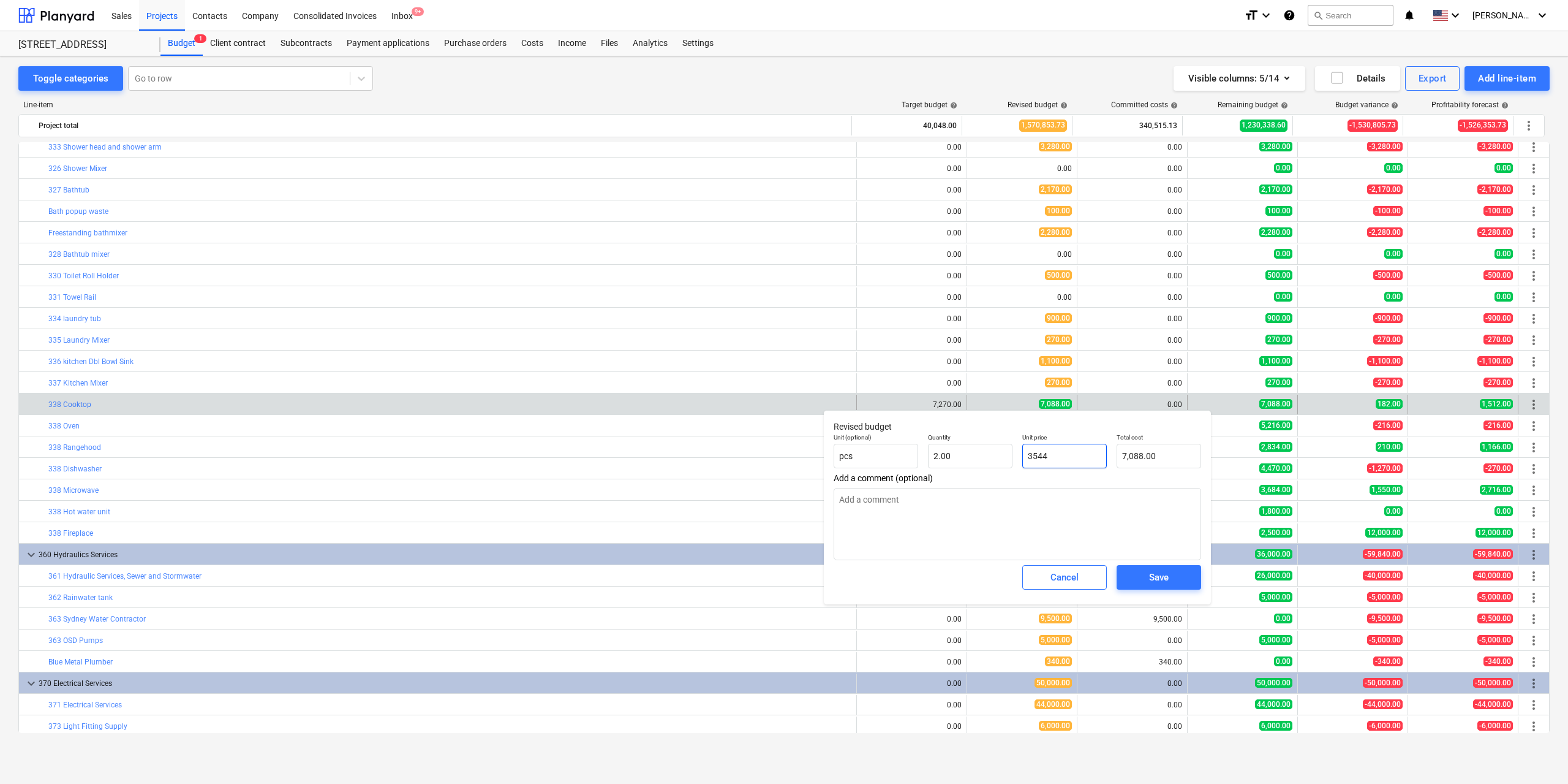
click at [1039, 450] on input "3544" at bounding box center [1064, 456] width 84 height 25
type input "7"
type textarea "x"
type input "14.00"
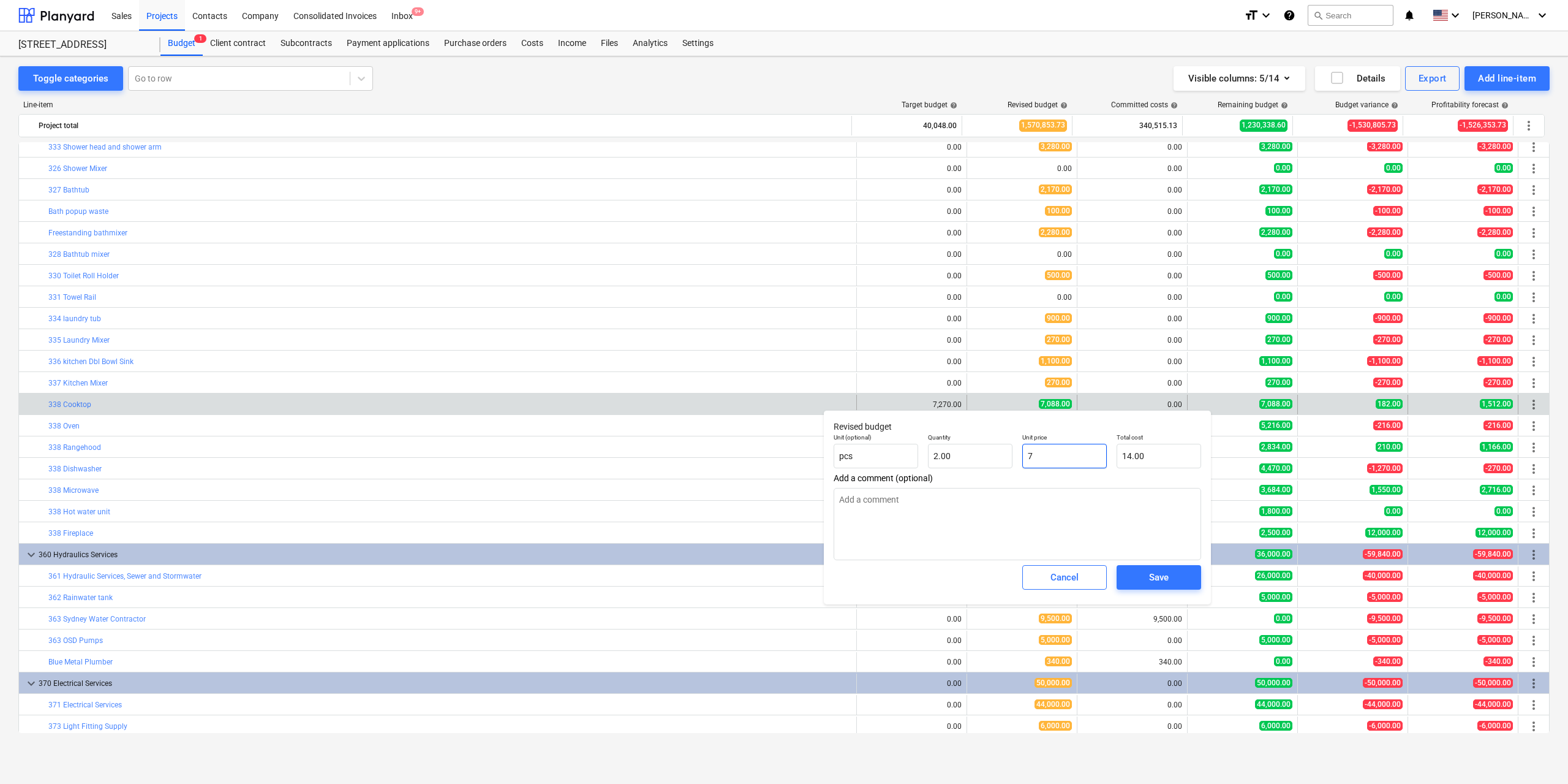
type textarea "x"
type input "0.00"
type input "7"
type textarea "x"
type input "14.00"
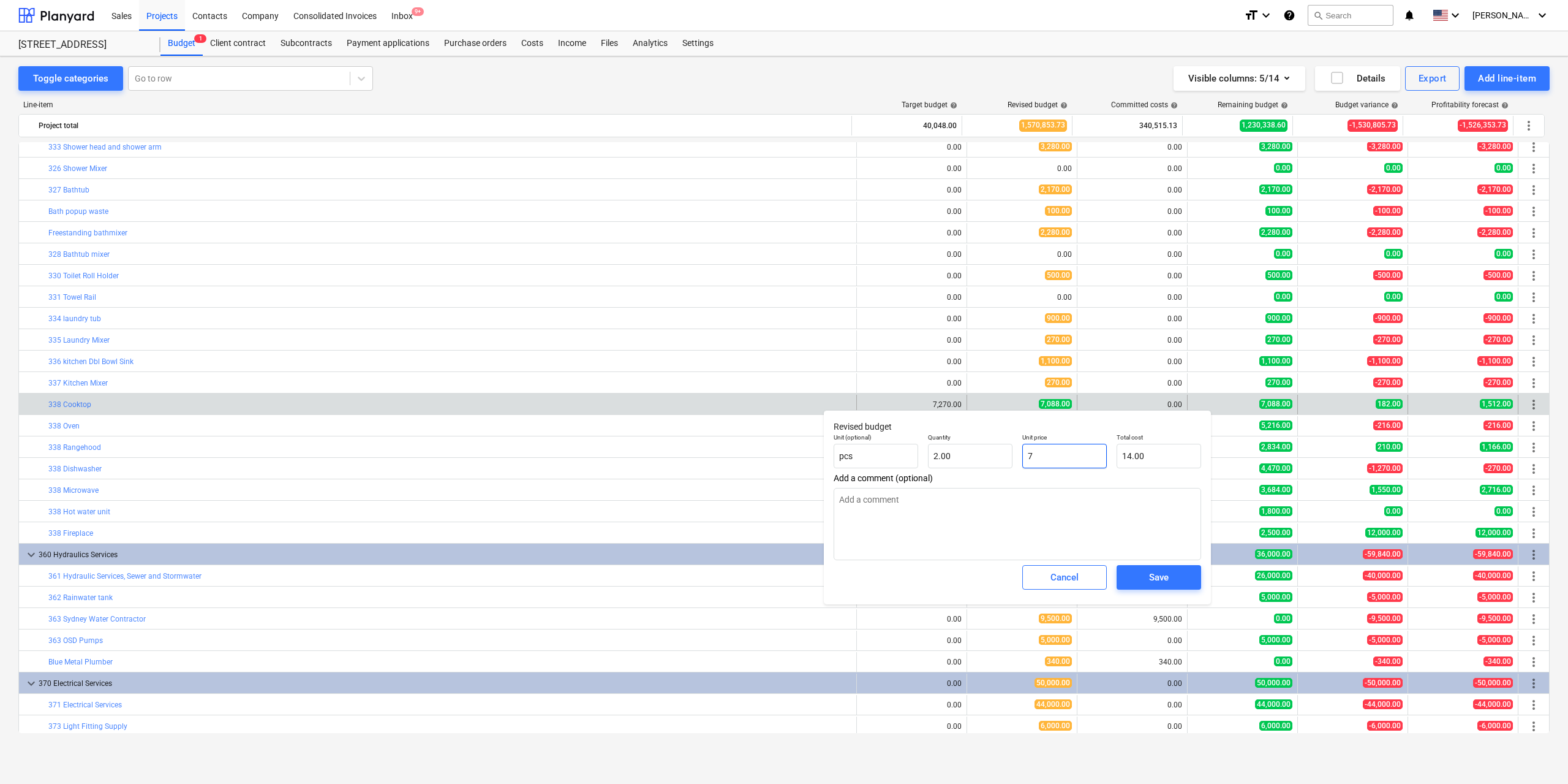
type input "72"
type textarea "x"
type input "144.00"
type input "727"
type textarea "x"
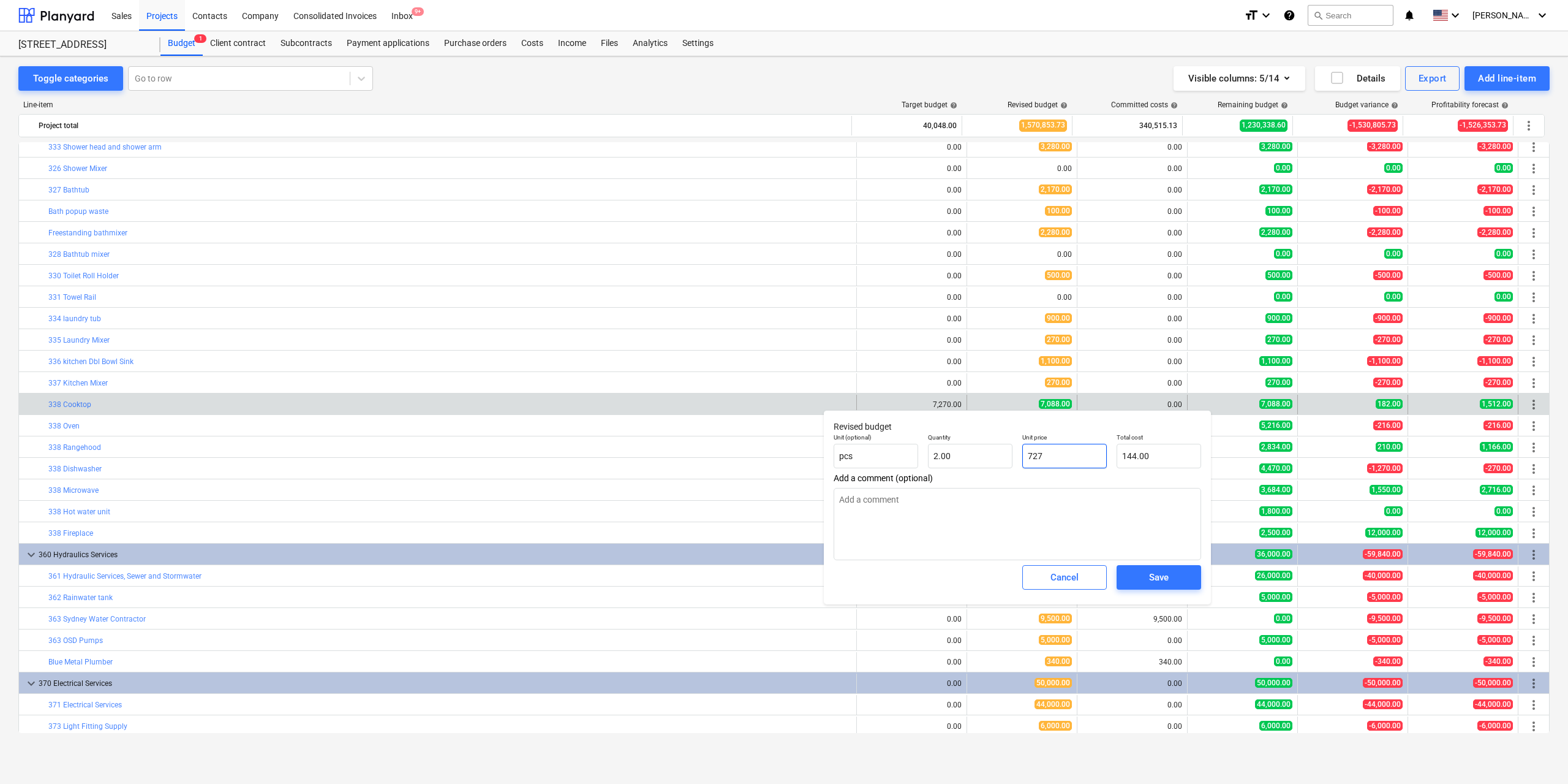
type input "1,454.00"
type input "7270"
type textarea "x"
type input "14,540.00"
click at [1168, 584] on div "Save" at bounding box center [1159, 577] width 20 height 16
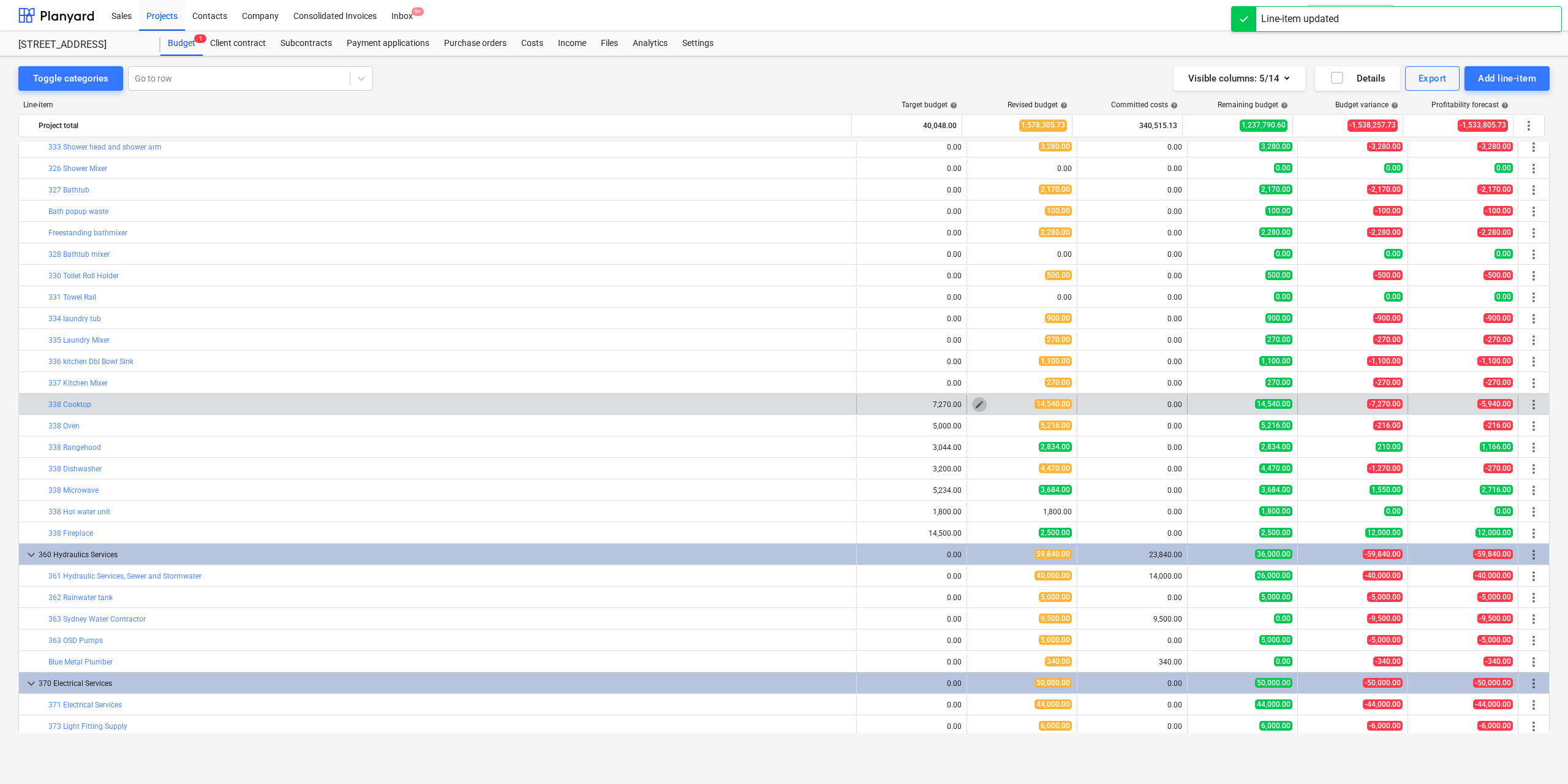
click at [980, 403] on span "edit" at bounding box center [979, 405] width 10 height 10
type textarea "x"
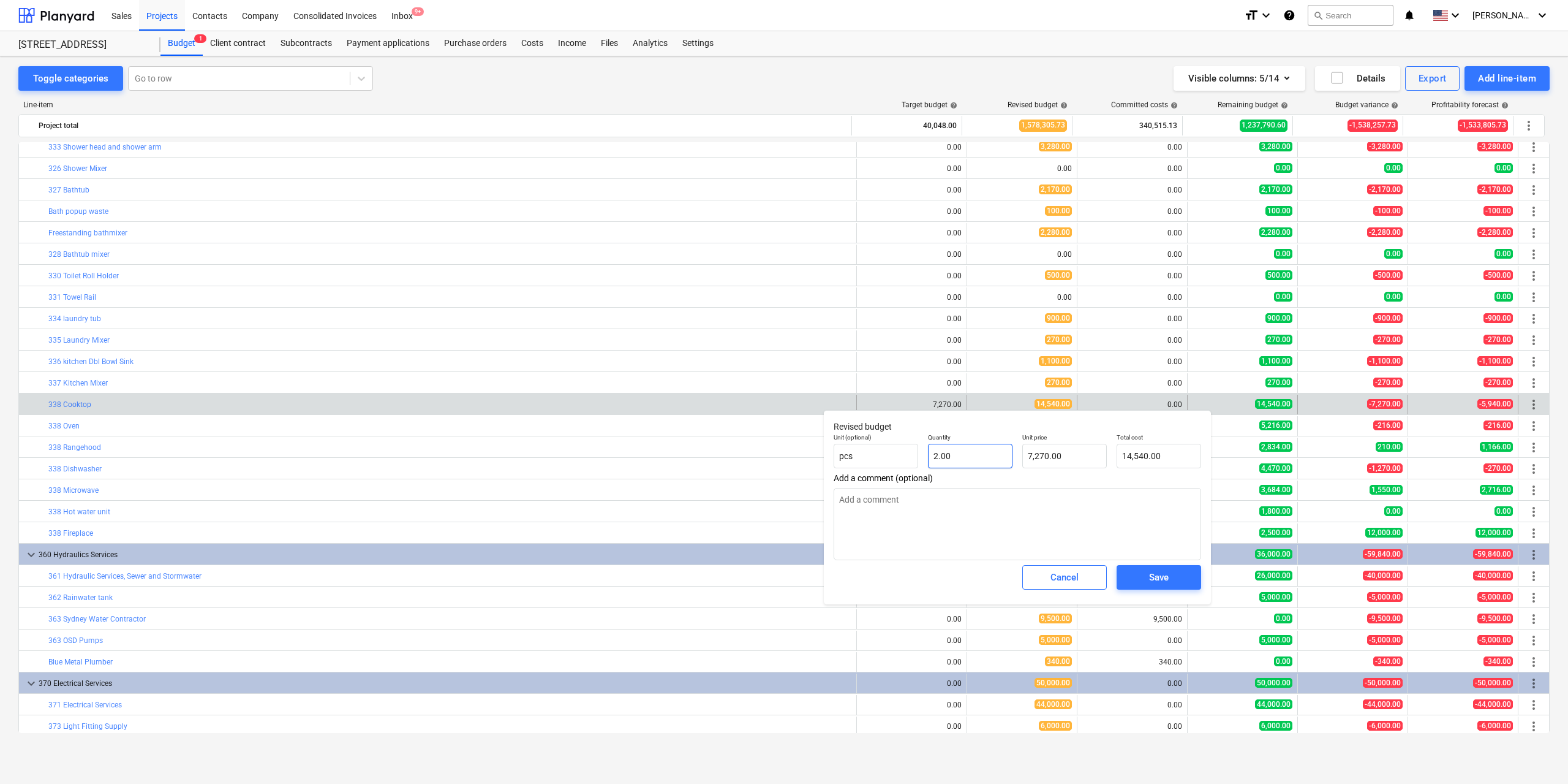
type input "2"
drag, startPoint x: 972, startPoint y: 457, endPoint x: 911, endPoint y: 456, distance: 61.0
click at [911, 456] on div "Unit (optional) pcs Quantity 2 Unit price 7,270.00 Total cost 14,540.00" at bounding box center [1017, 451] width 377 height 45
type textarea "x"
type input "1"
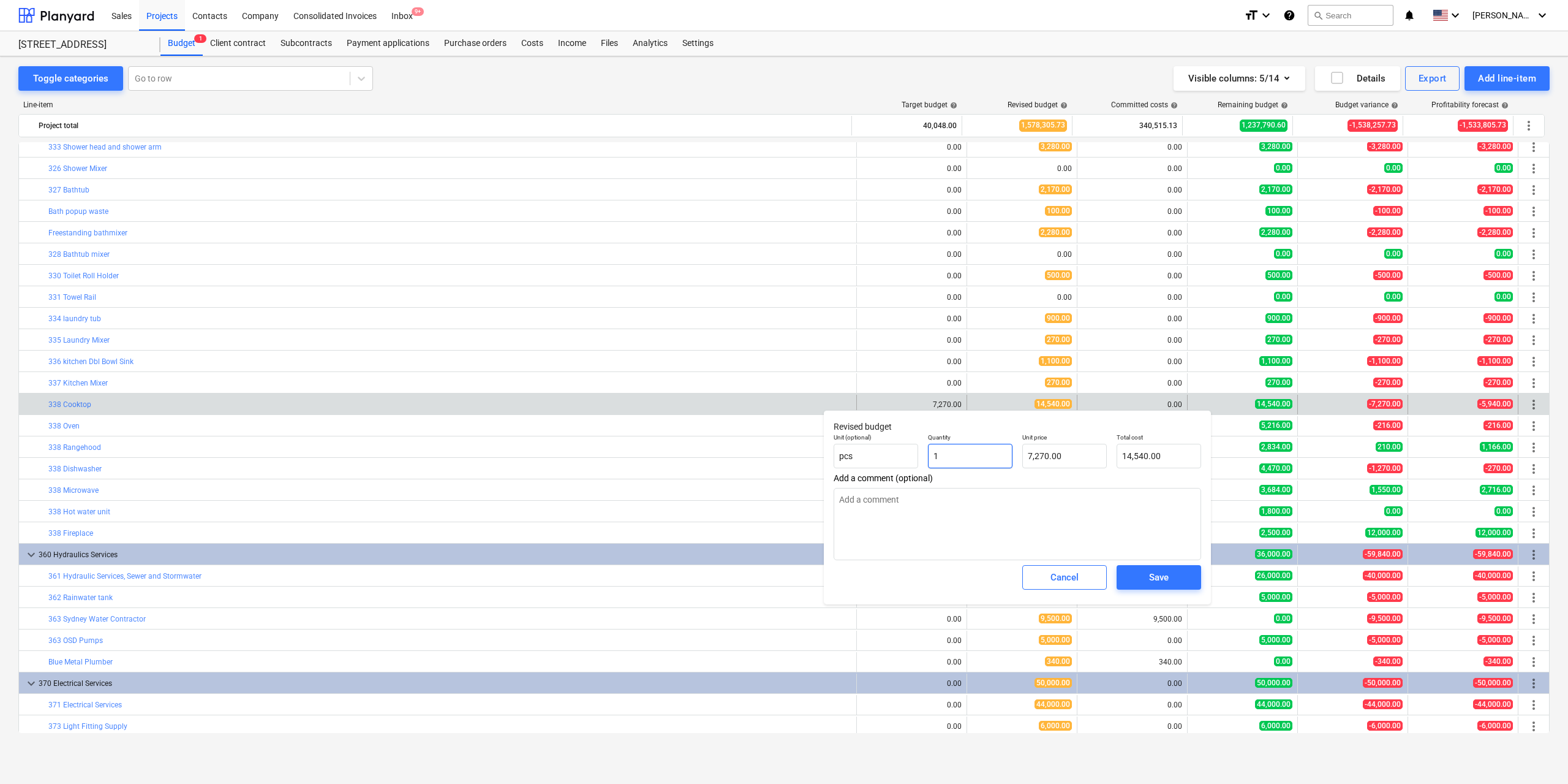
type input "7,270.00"
type input "1"
type textarea "x"
type input "1.00"
click at [1159, 573] on div "Save" at bounding box center [1159, 577] width 20 height 16
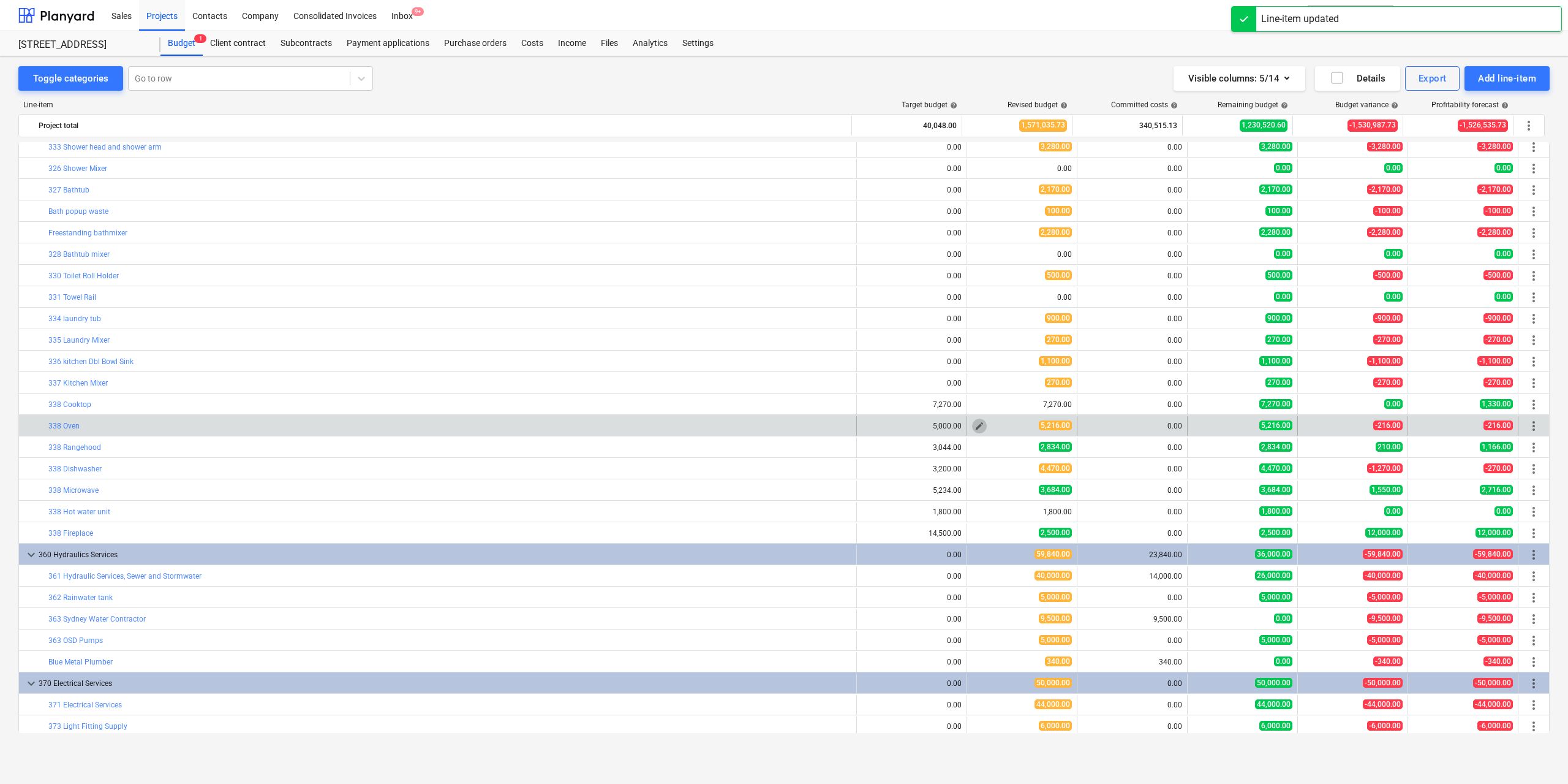
click at [982, 424] on button "edit" at bounding box center [979, 425] width 14 height 14
type textarea "x"
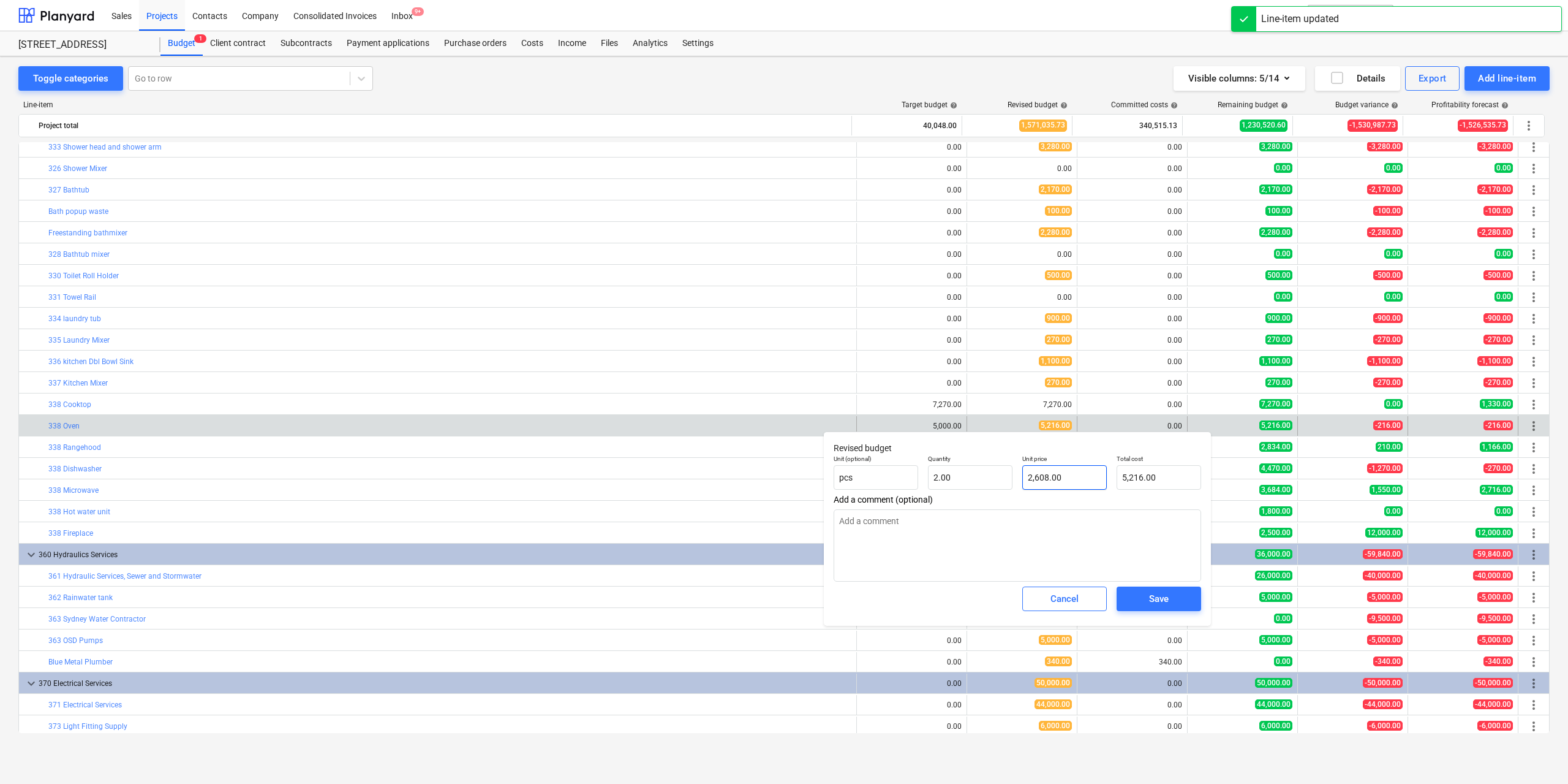
type input "2608"
click at [1080, 484] on input "2608" at bounding box center [1064, 477] width 84 height 25
click at [1066, 604] on div "Cancel" at bounding box center [1064, 598] width 28 height 16
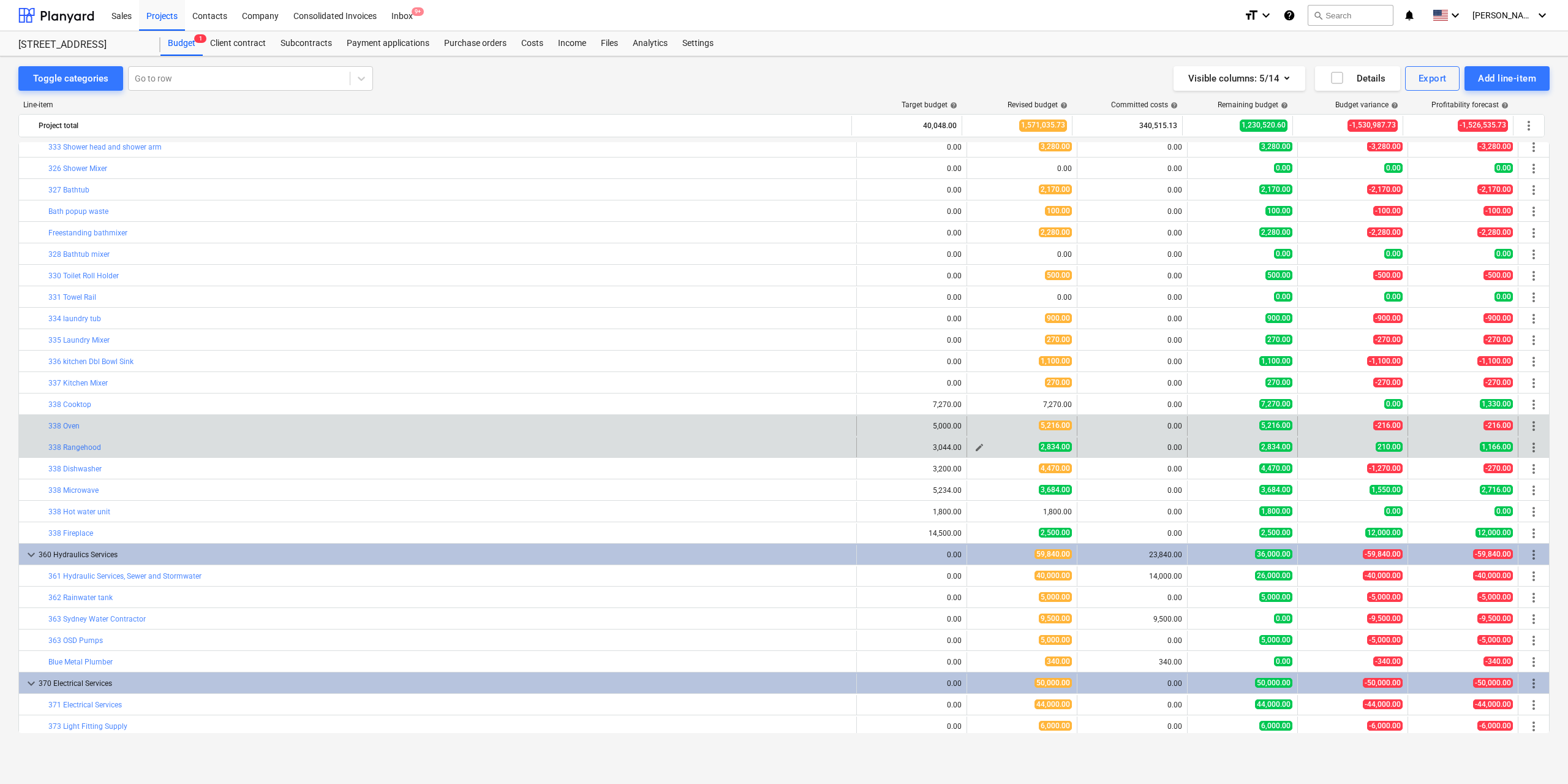
click at [974, 446] on span "edit" at bounding box center [979, 447] width 10 height 10
type textarea "x"
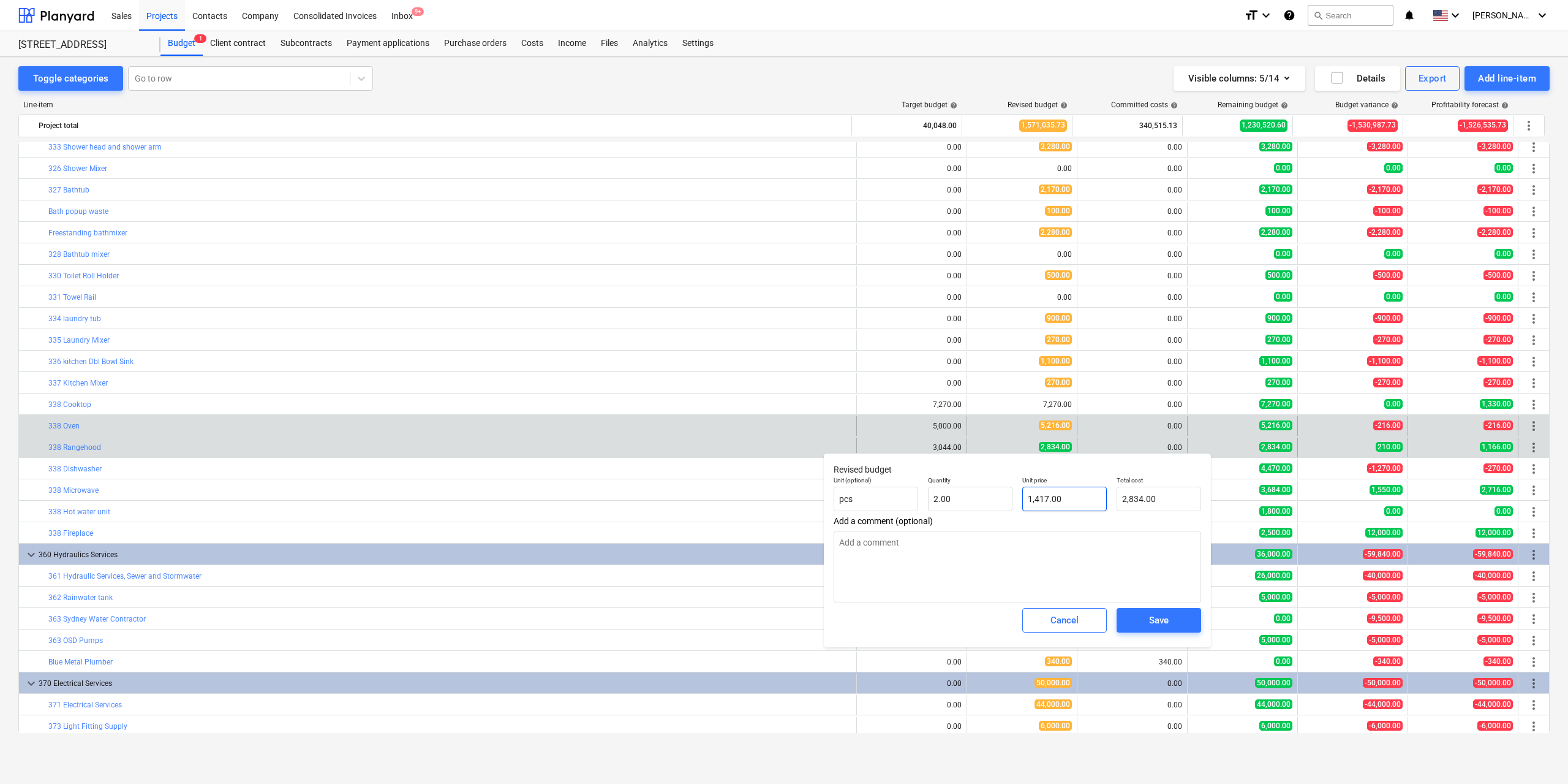
type input "1417"
click at [1083, 495] on input "1417" at bounding box center [1064, 499] width 84 height 25
click at [1083, 498] on input "1417" at bounding box center [1064, 499] width 84 height 25
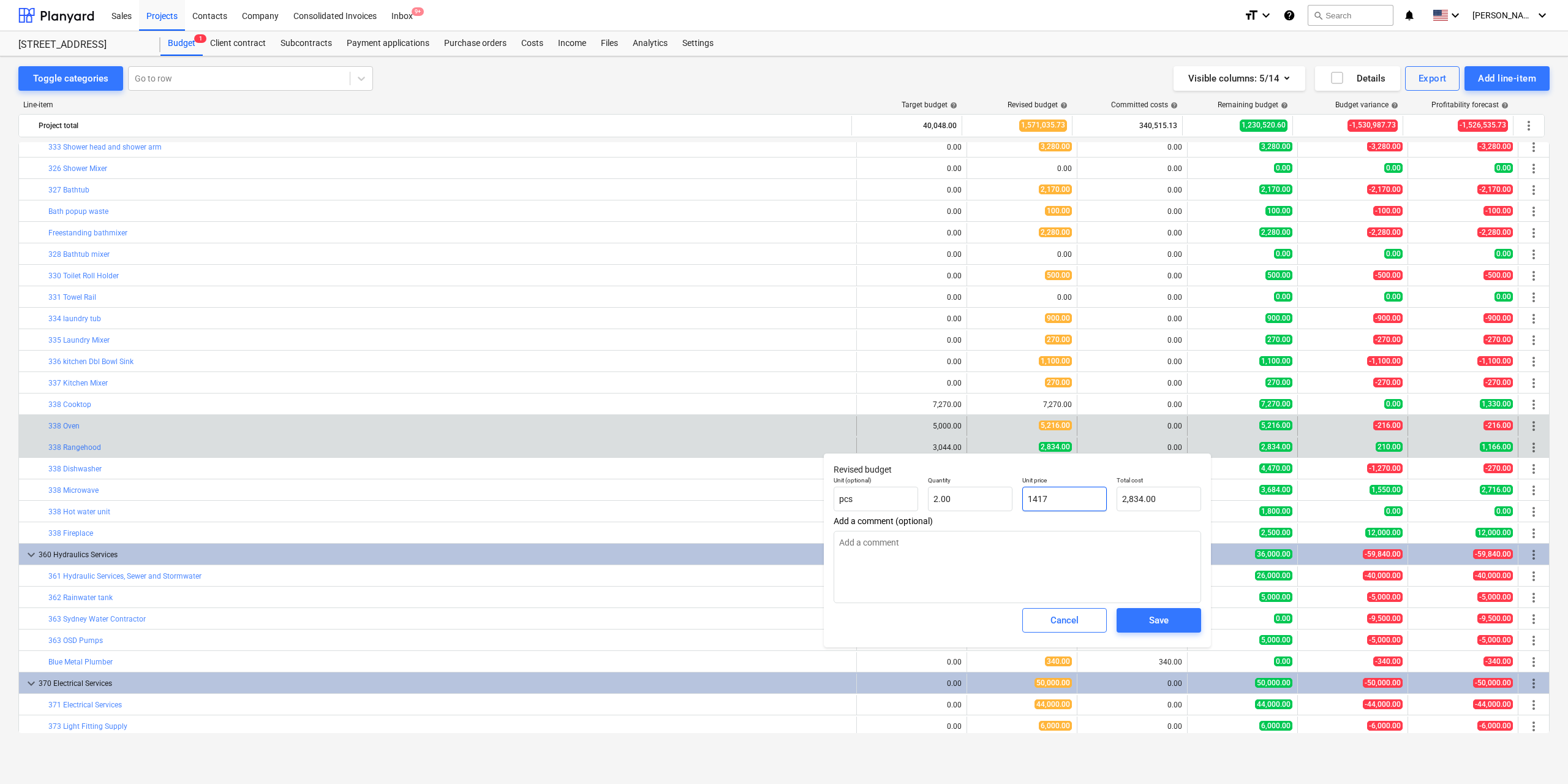
type textarea "x"
type input "1"
type input "2.00"
type textarea "x"
type input "17"
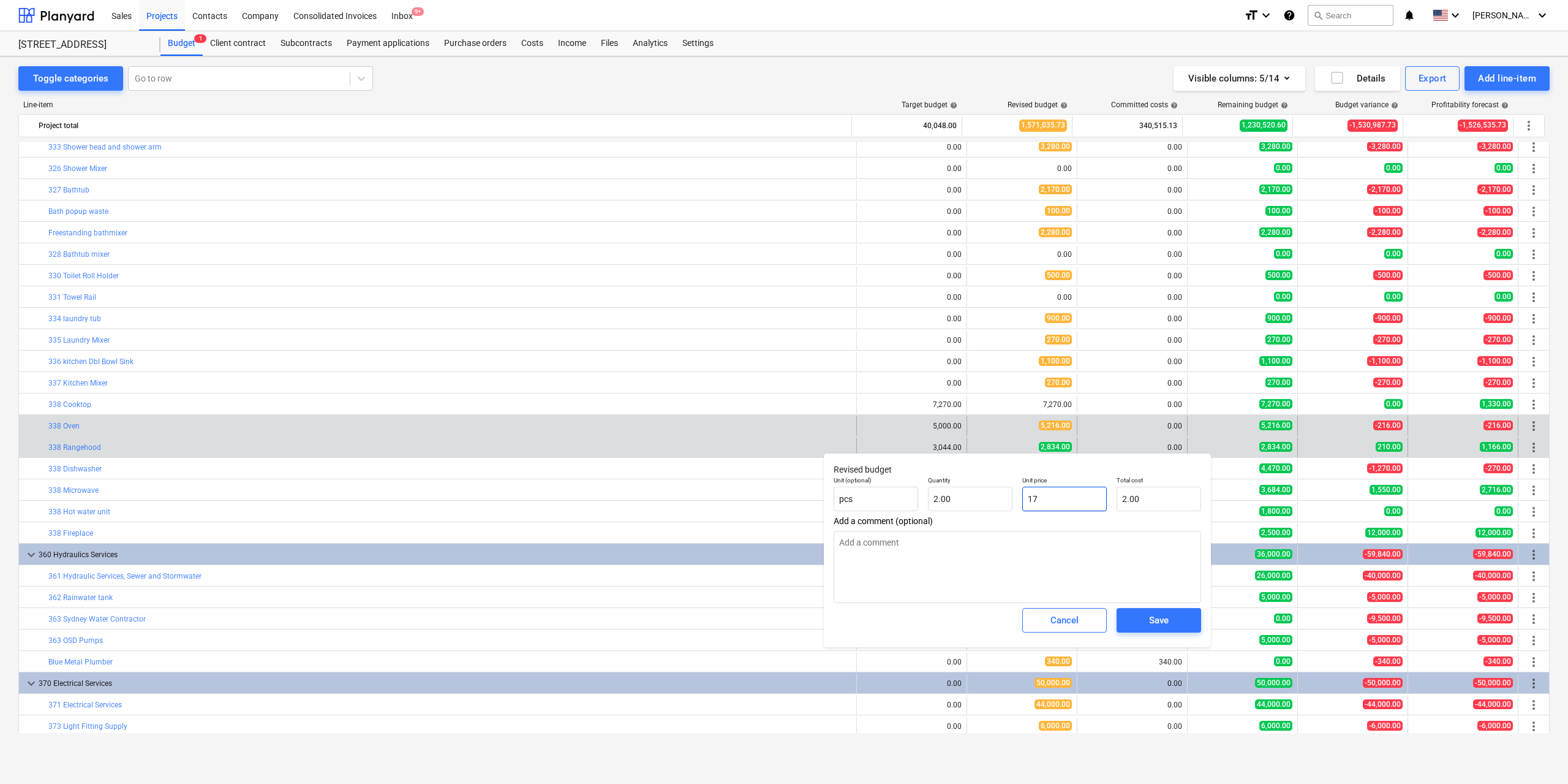
type input "34.00"
type textarea "x"
type input "174"
type input "348.00"
type textarea "x"
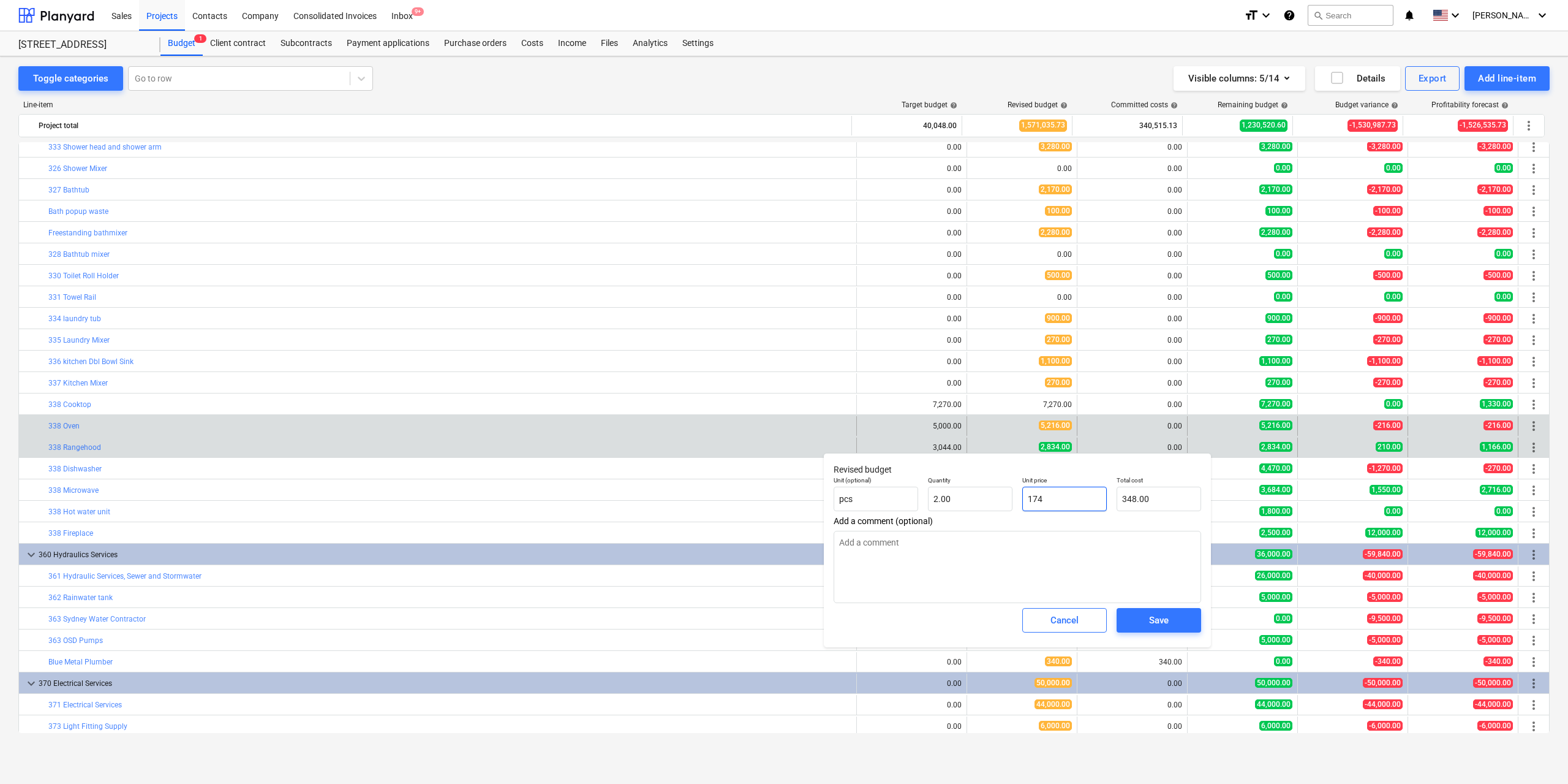
type input "1744"
type input "3,488.00"
type input "1744"
type textarea "x"
type input "1,744.00"
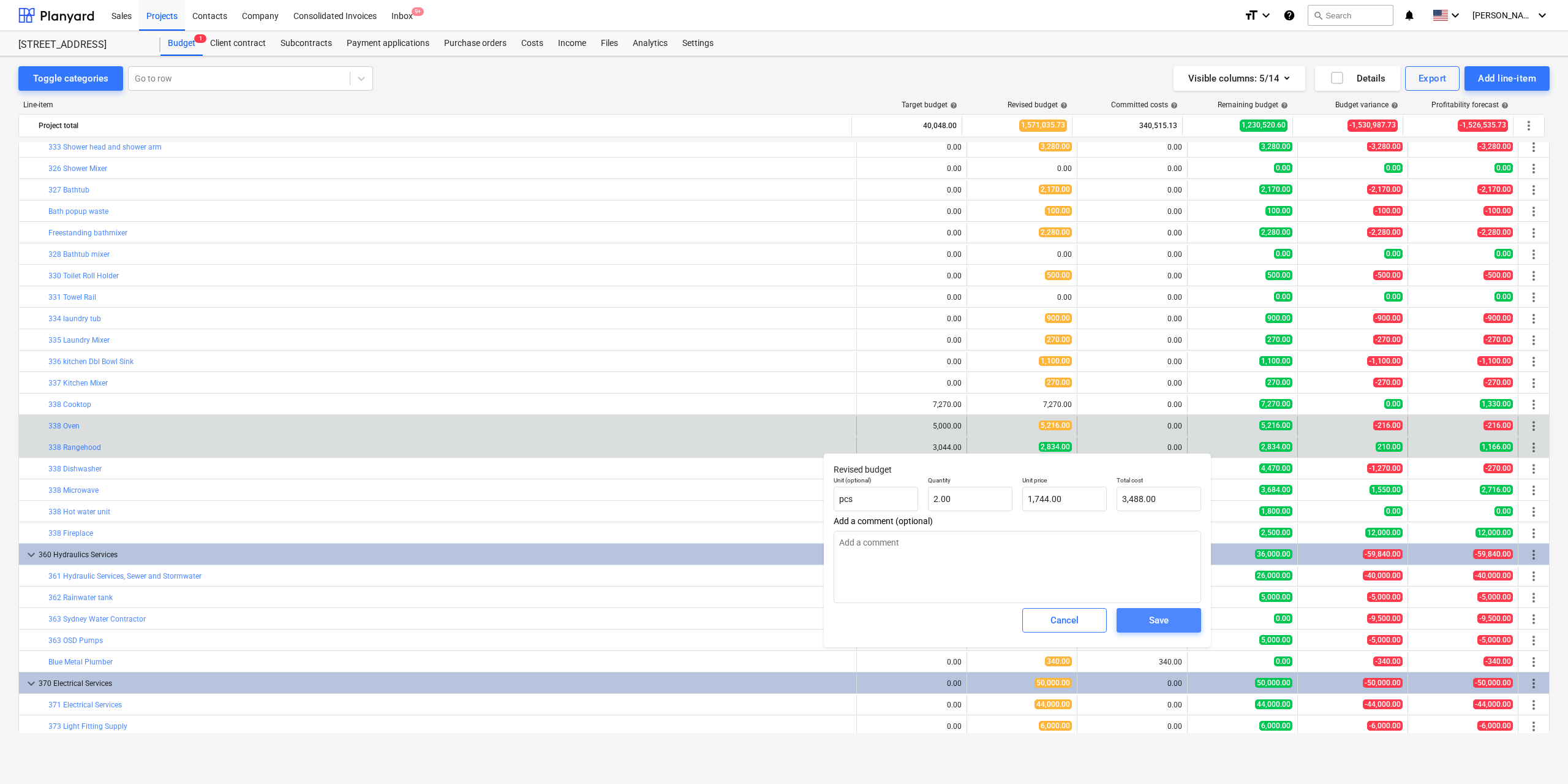
click at [1172, 617] on span "Save" at bounding box center [1159, 620] width 55 height 16
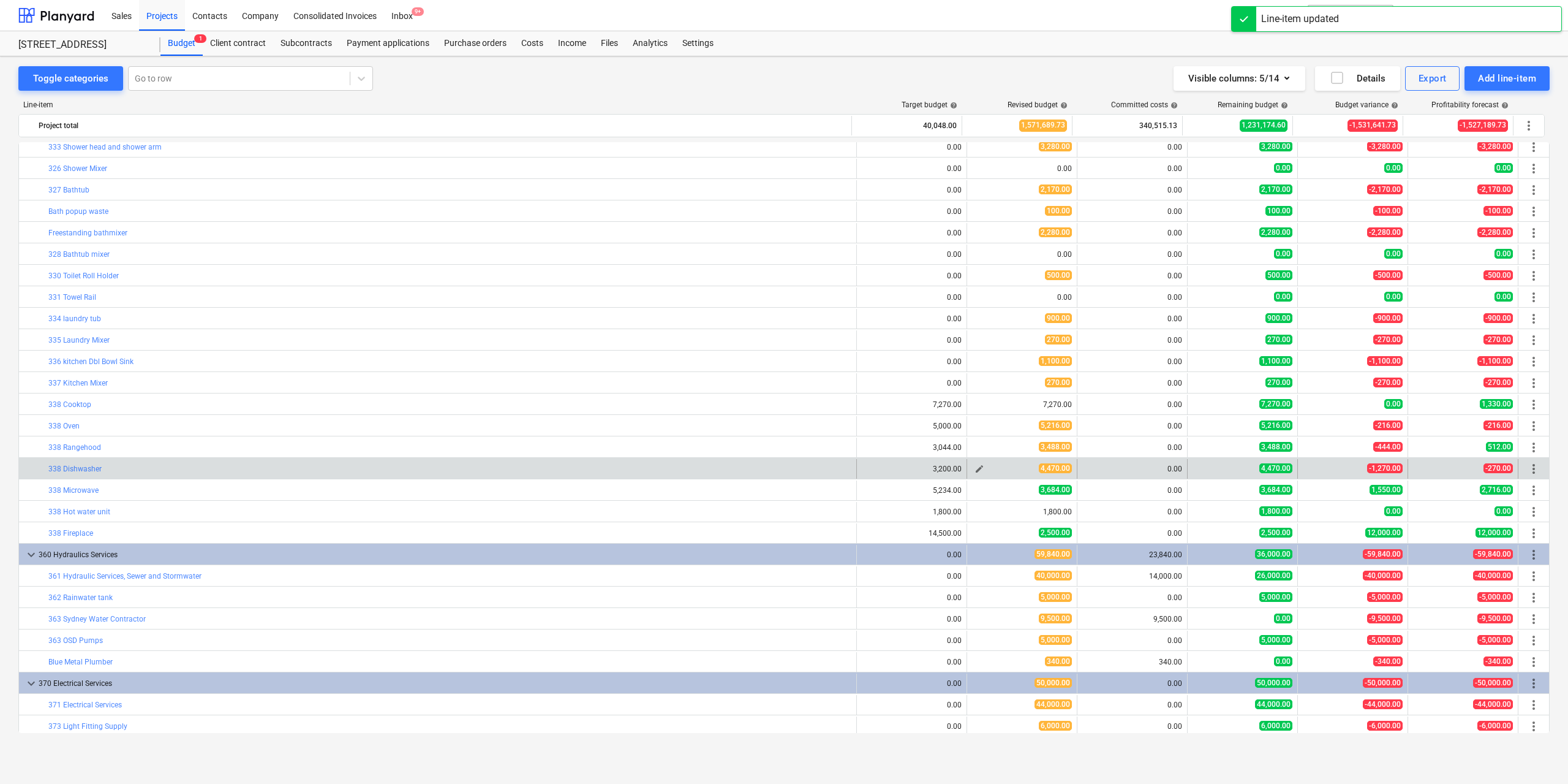
click at [978, 468] on span "edit" at bounding box center [979, 468] width 10 height 10
type textarea "x"
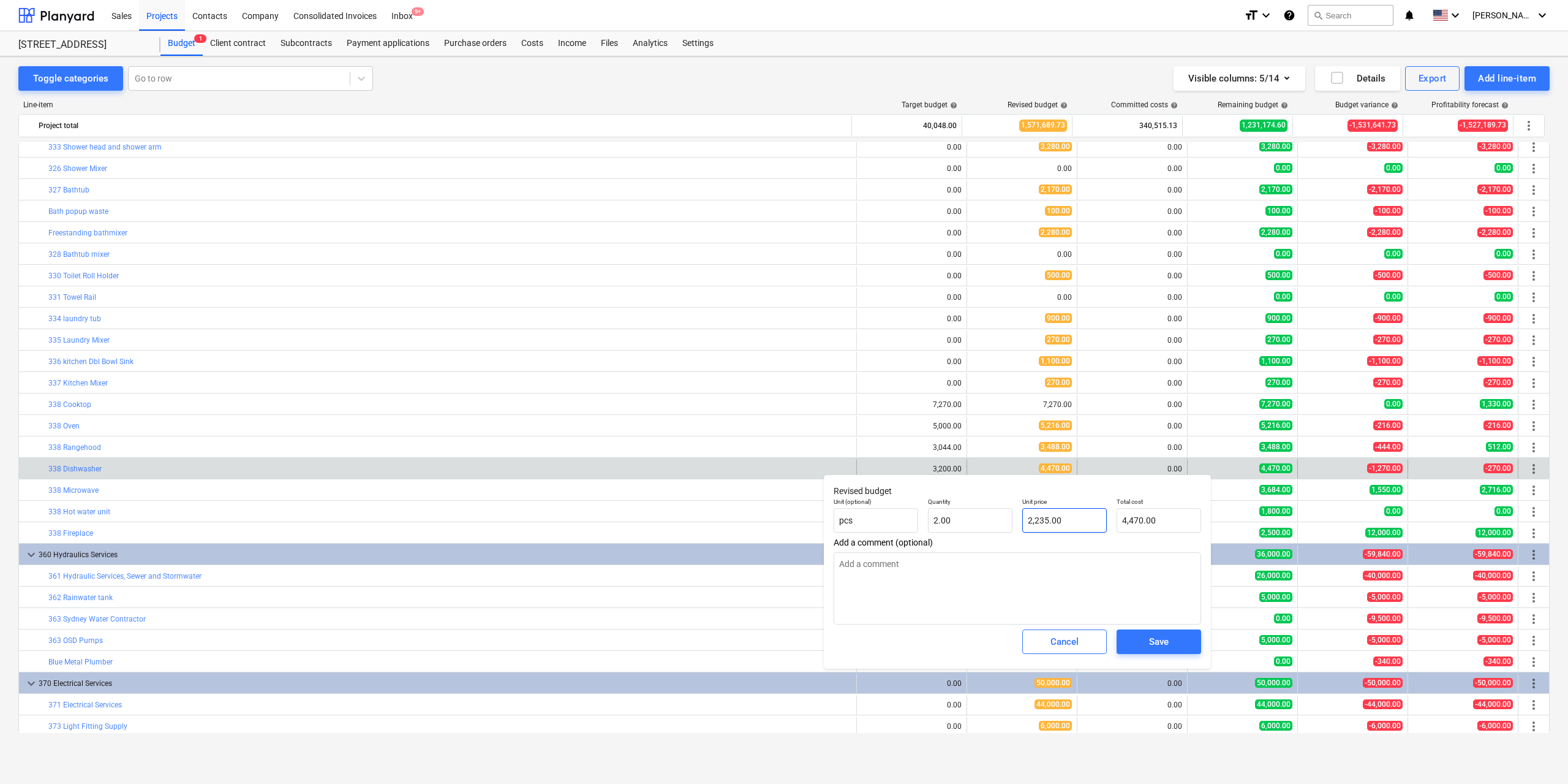
type input "2235"
click at [1051, 519] on input "2235" at bounding box center [1064, 521] width 84 height 25
type textarea "x"
type input "1"
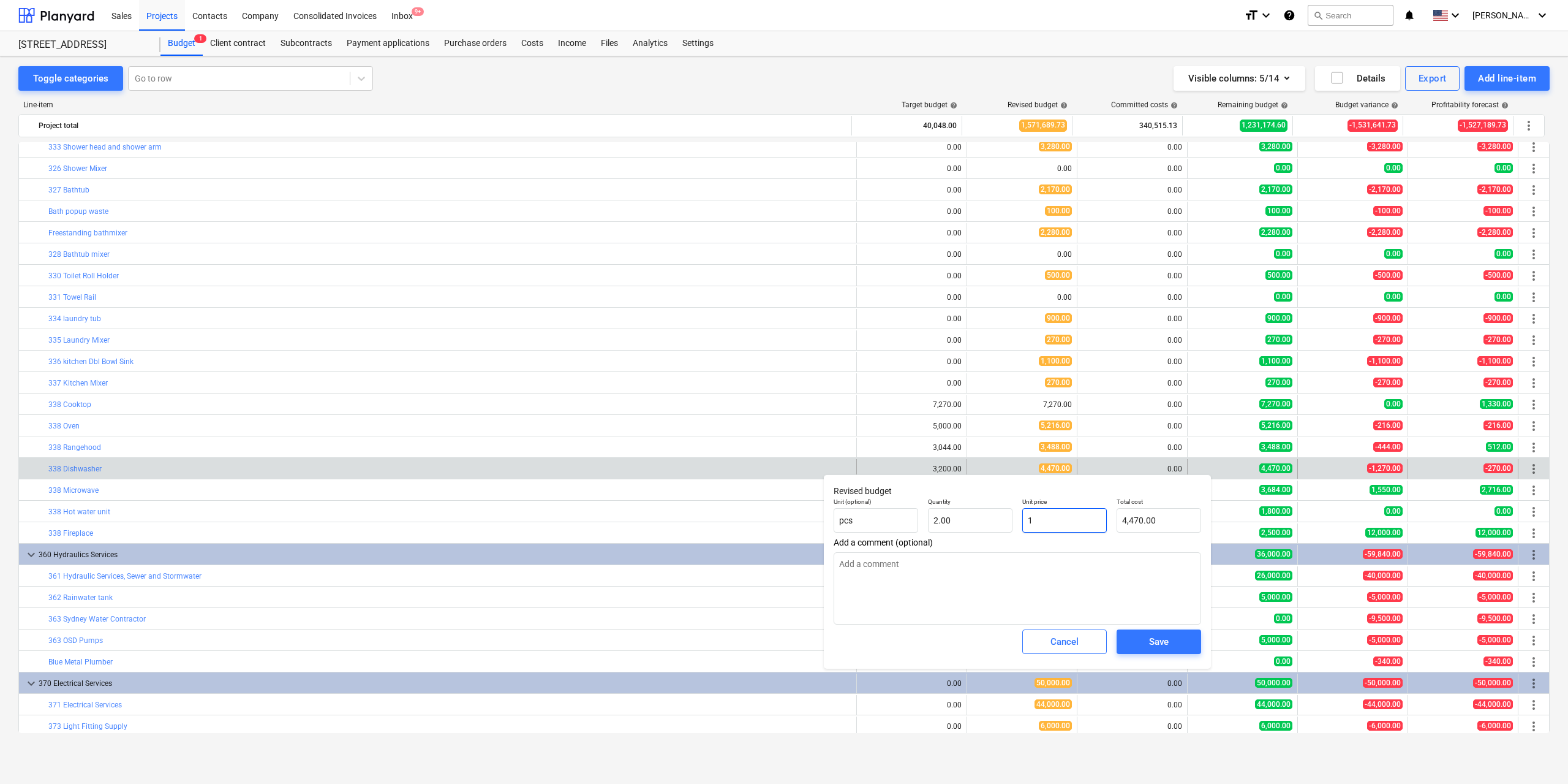
type input "2.00"
type textarea "x"
type input "15"
type input "30.00"
type textarea "x"
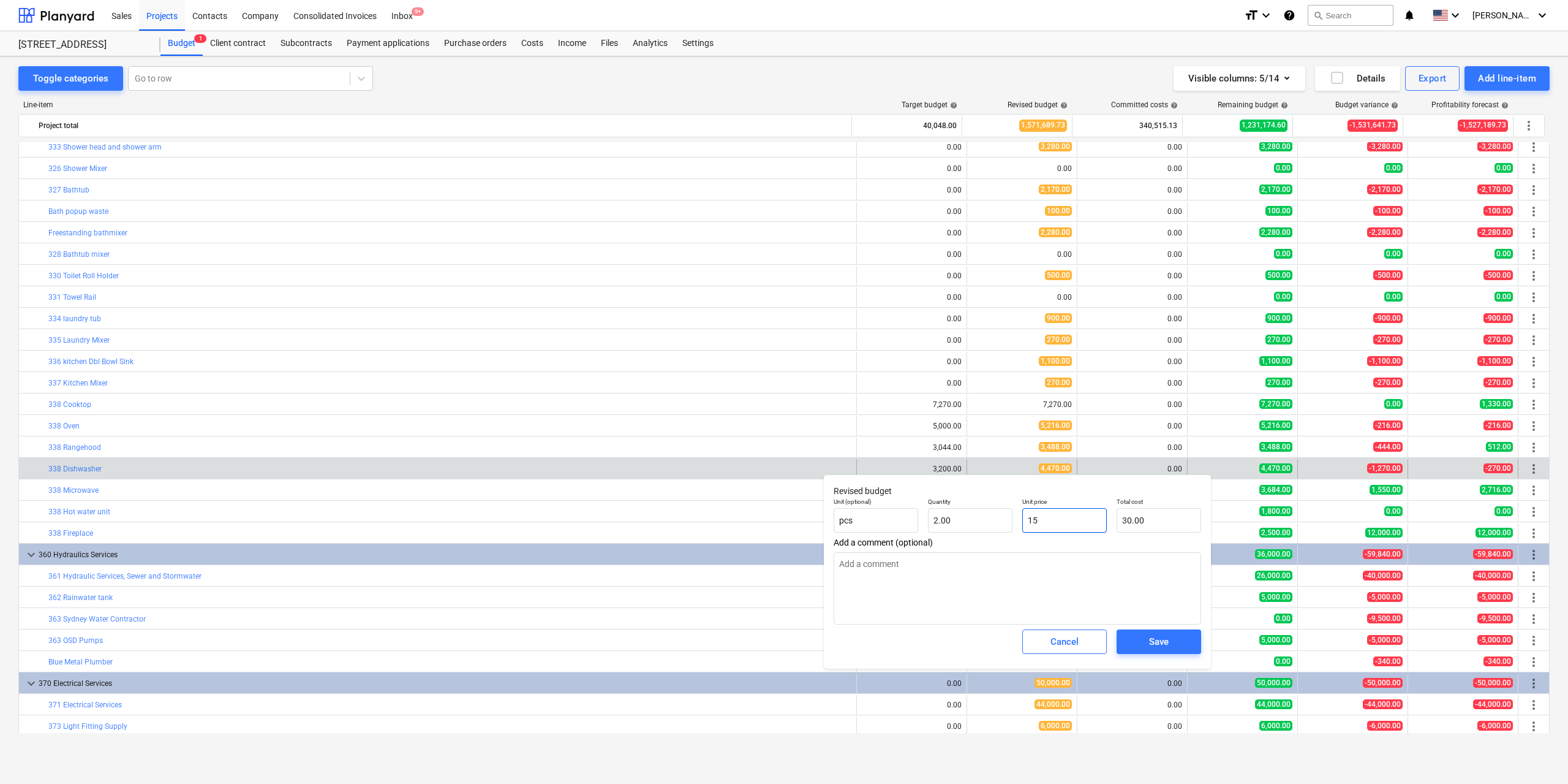
type input "156"
type input "312.00"
type textarea "x"
type input "1562"
type input "3,124.00"
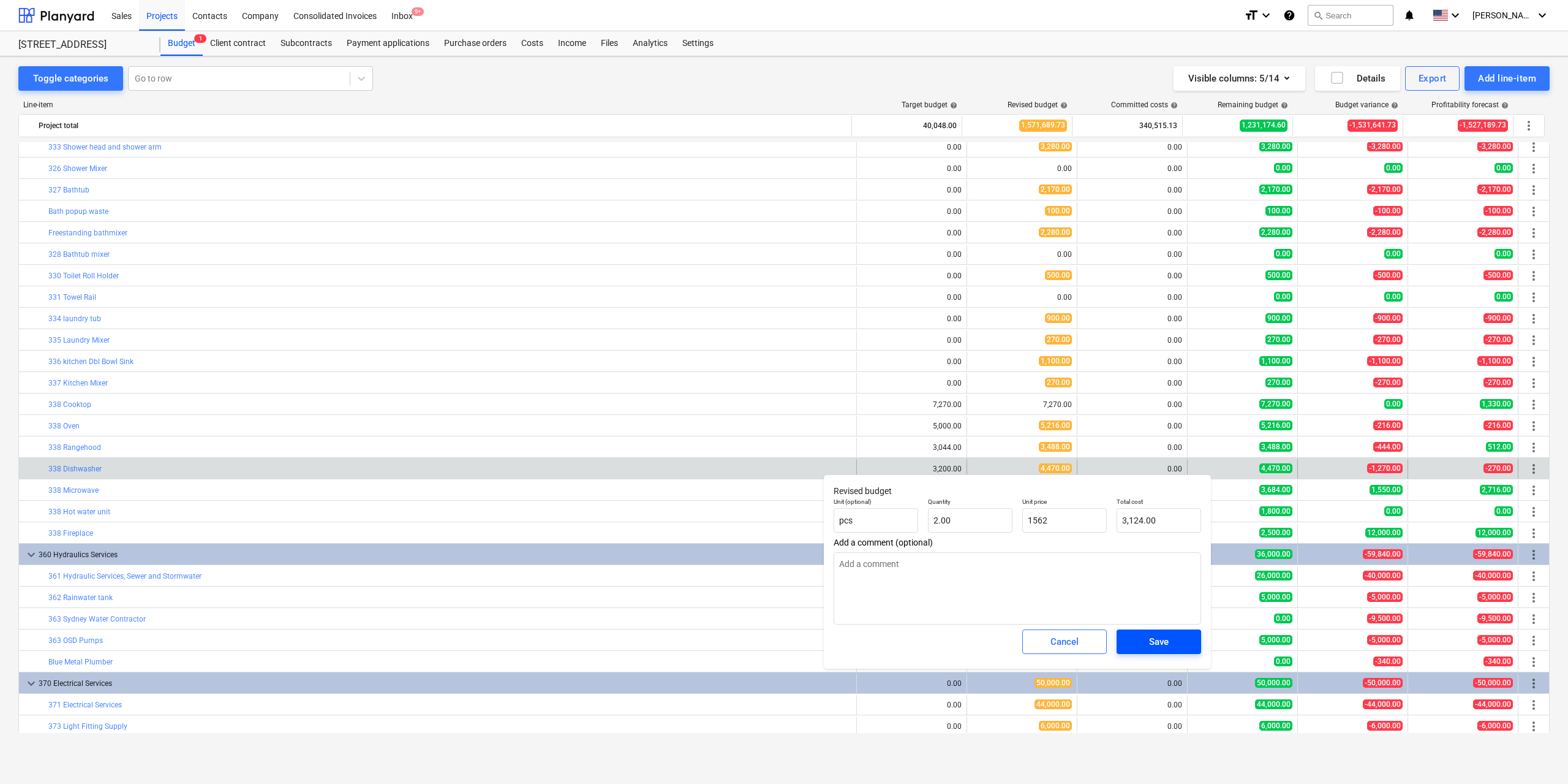
click at [1153, 634] on button "Save" at bounding box center [1159, 642] width 84 height 25
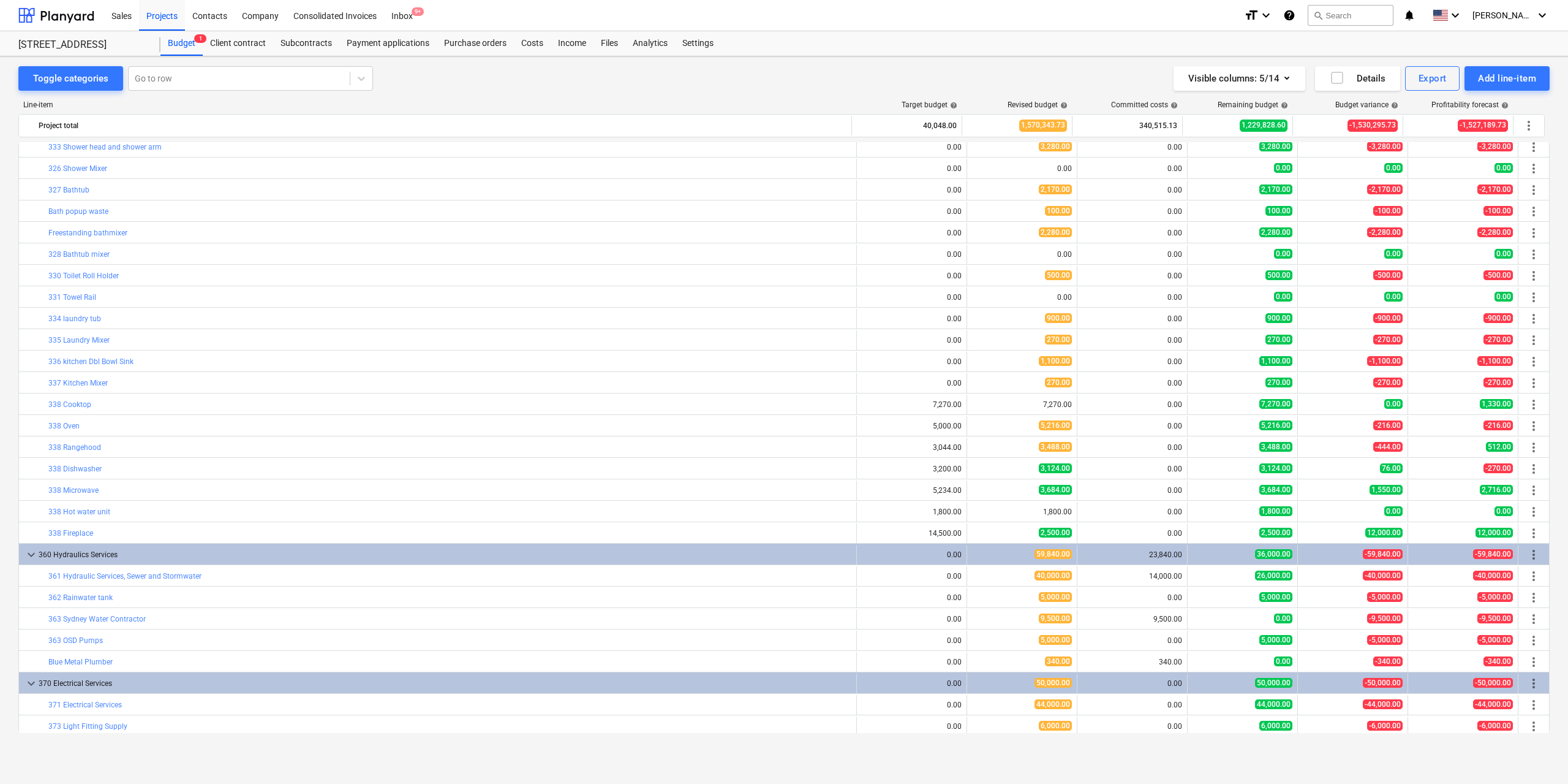
type textarea "x"
type input "2.00"
type input "1,562.00"
type input "3,124.00"
type textarea "x"
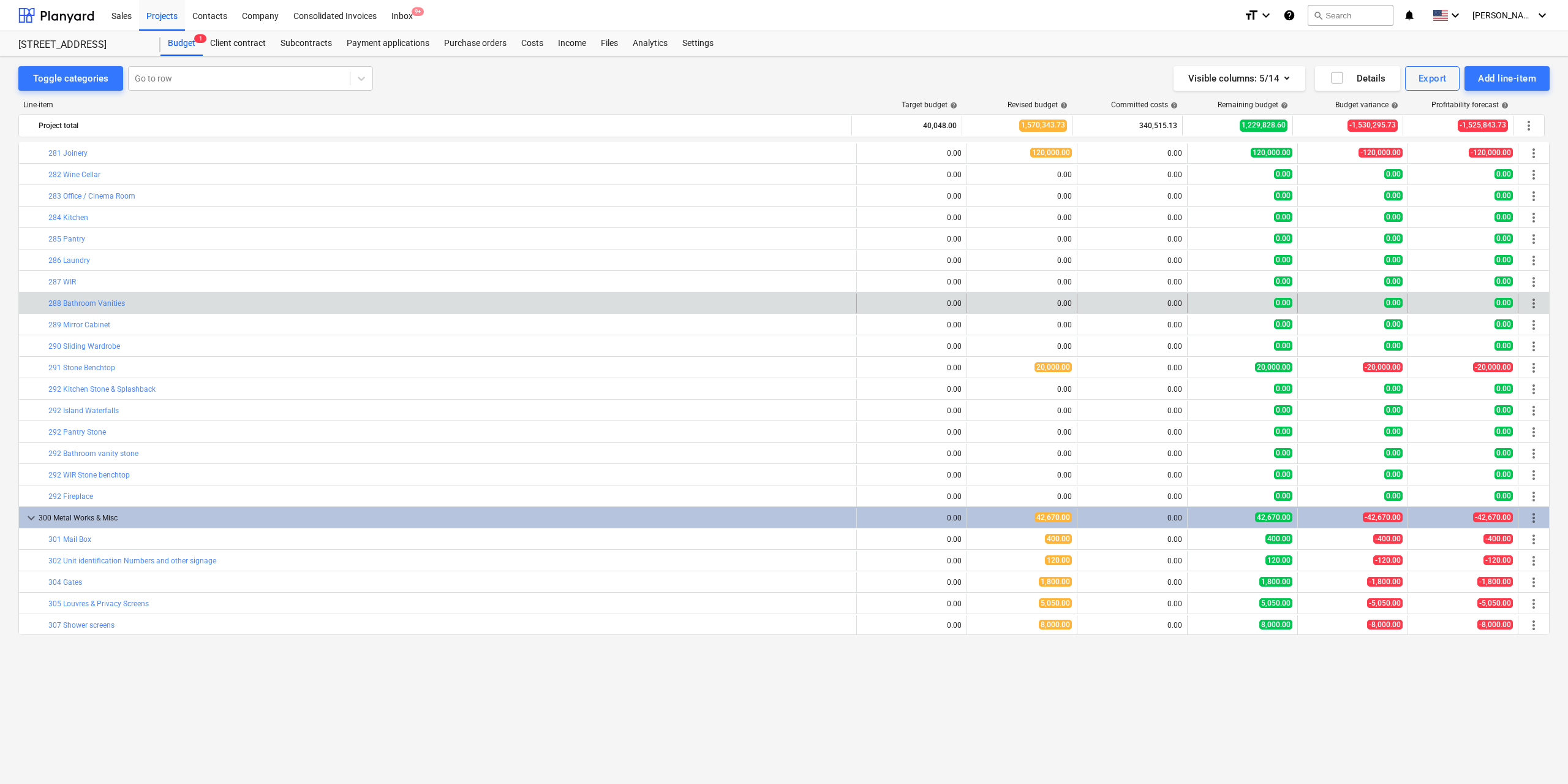
scroll to position [1808, 0]
